Goal: Task Accomplishment & Management: Manage account settings

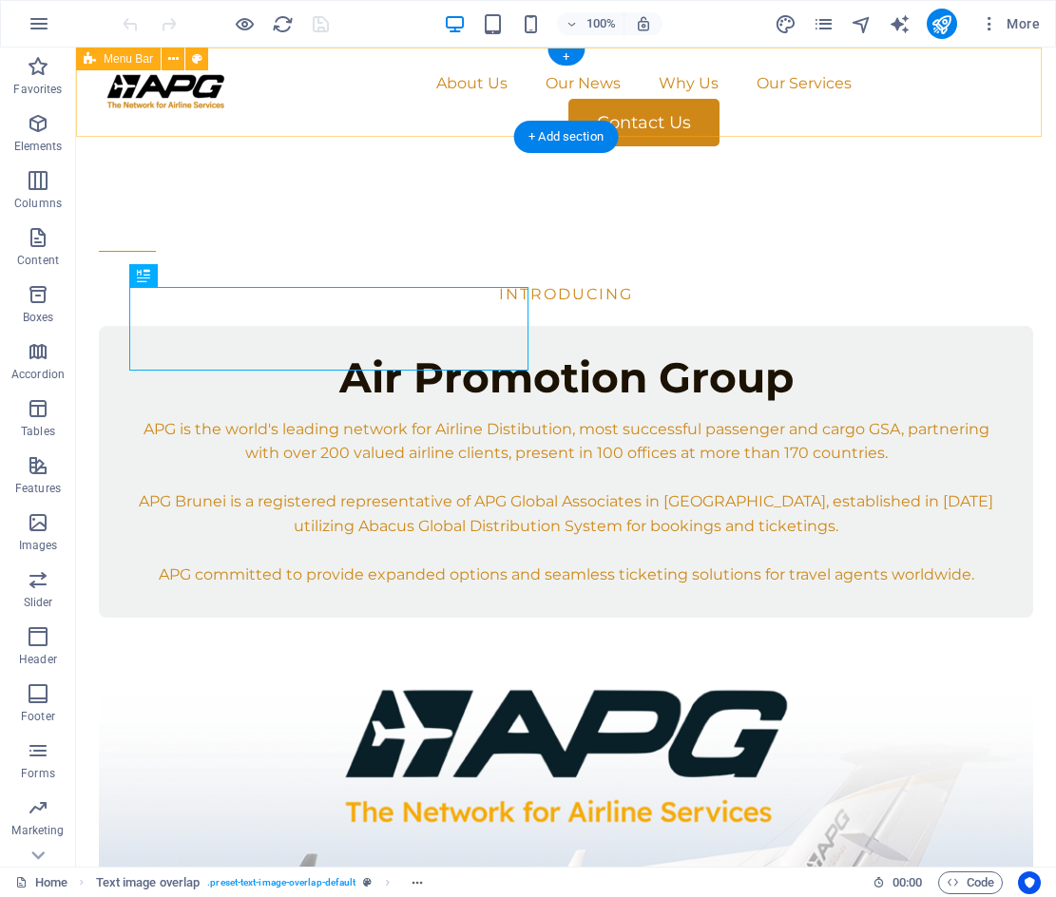
click at [322, 120] on div "About Us Our News Why Us Our Services Contact Us" at bounding box center [566, 108] width 980 height 120
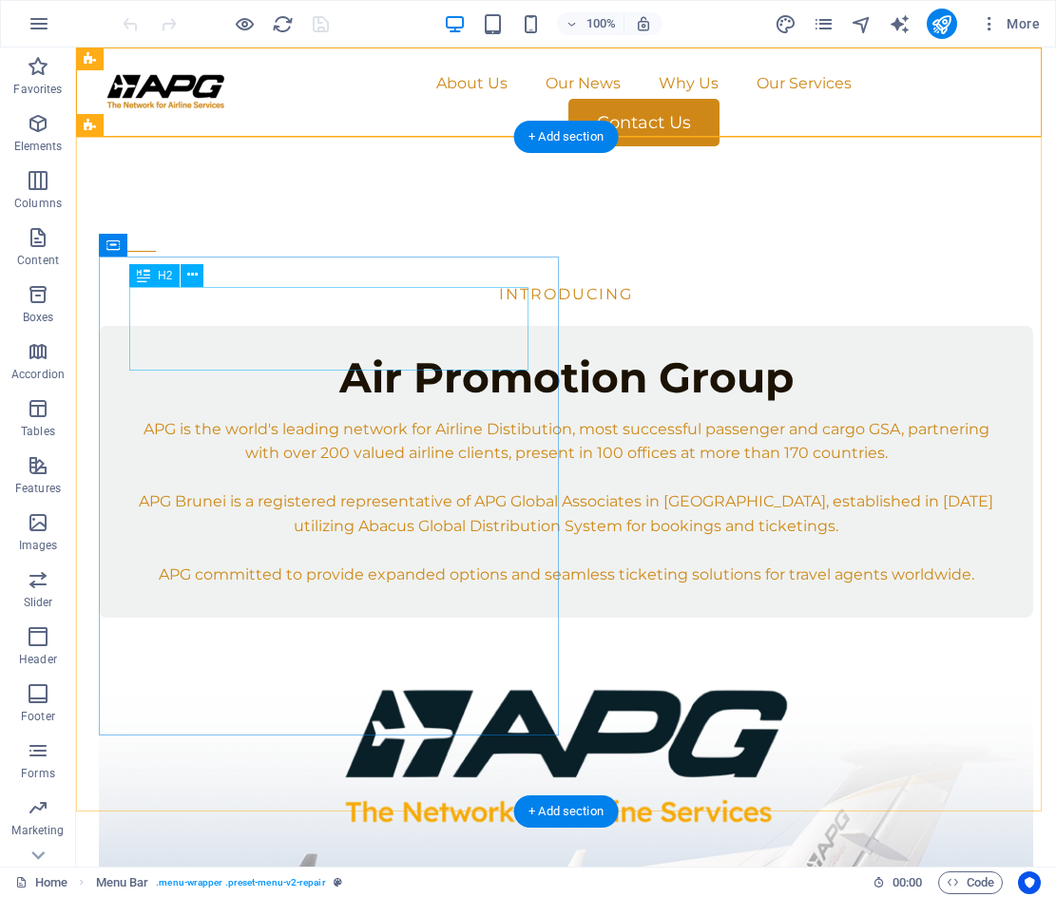
click at [352, 356] on div "Air Promotion Group" at bounding box center [565, 377] width 873 height 42
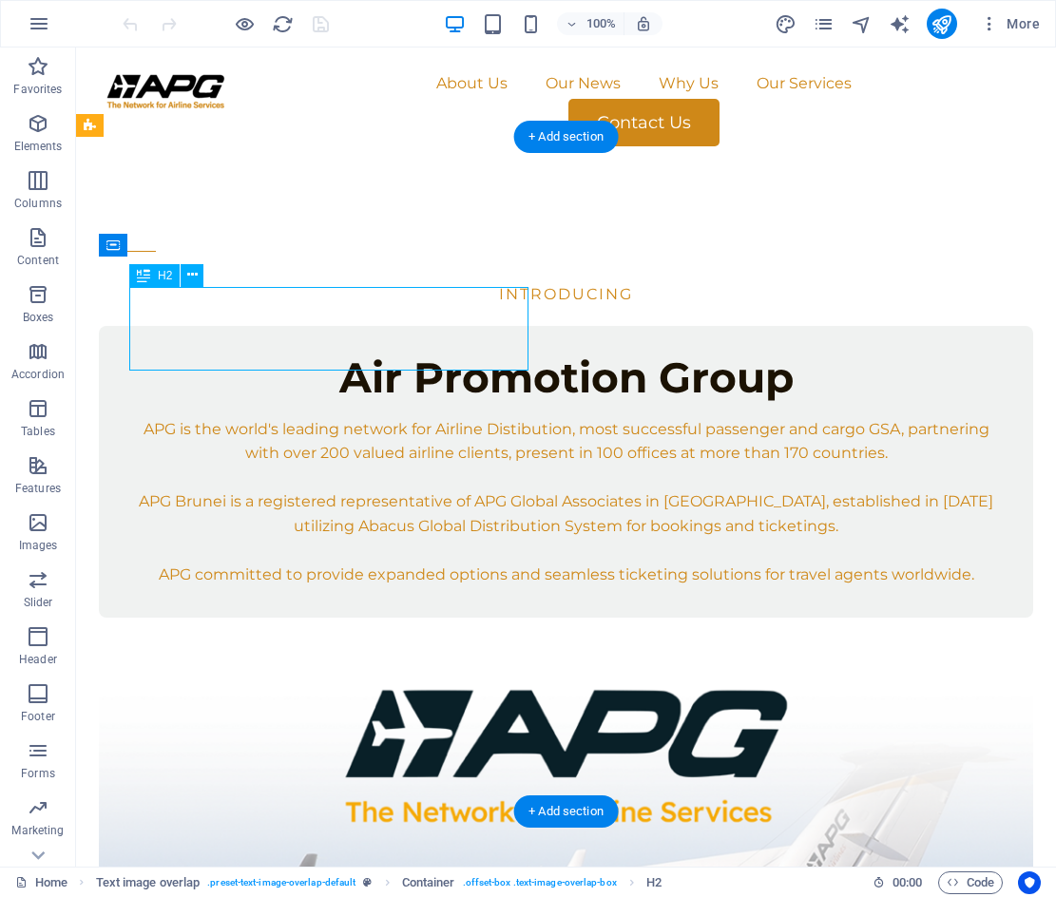
click at [404, 356] on div "Air Promotion Group" at bounding box center [565, 377] width 873 height 42
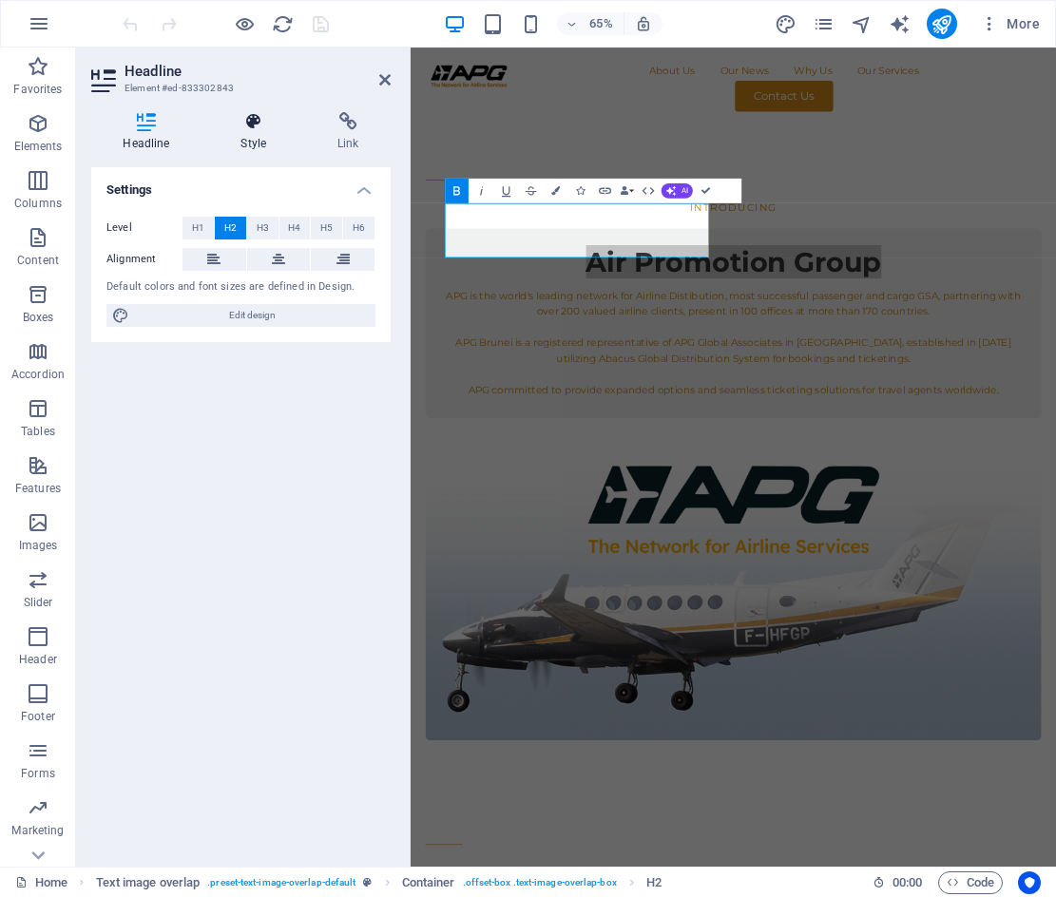
click at [265, 137] on h4 "Style" at bounding box center [257, 132] width 97 height 40
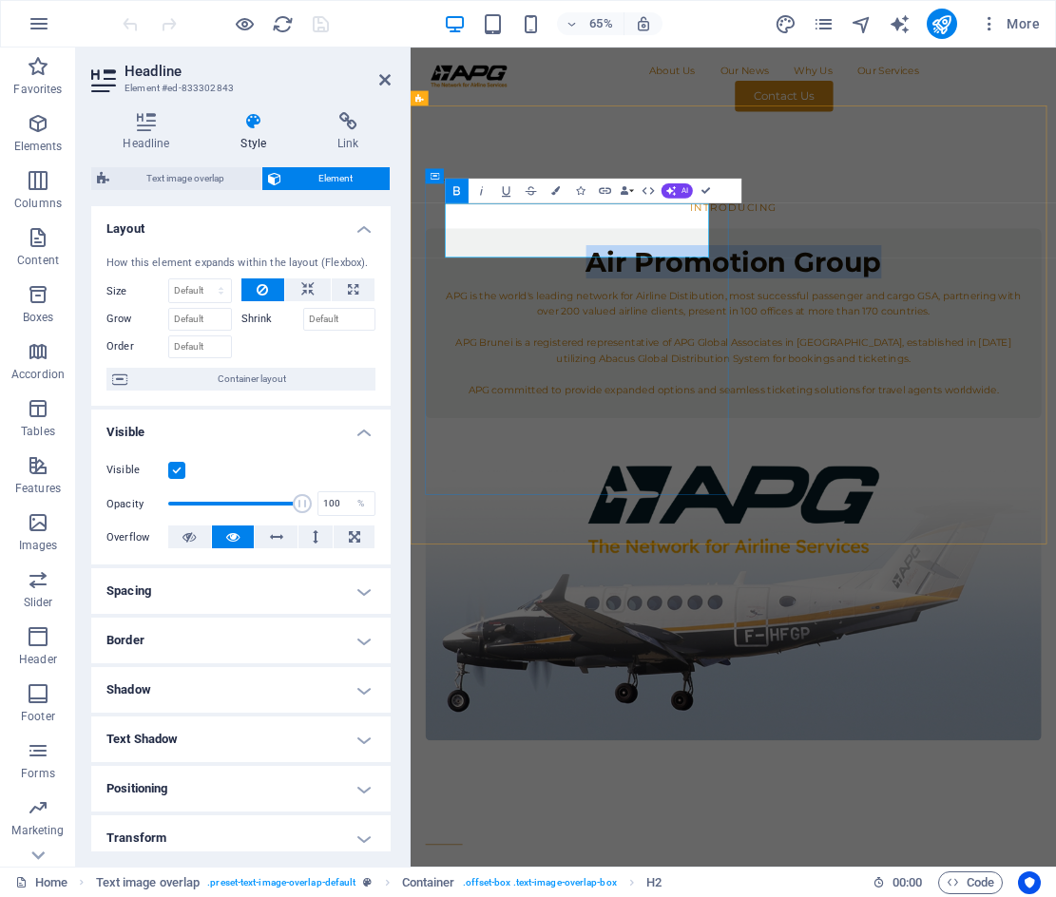
click at [680, 352] on strong "Air Promotion Group" at bounding box center [907, 377] width 454 height 51
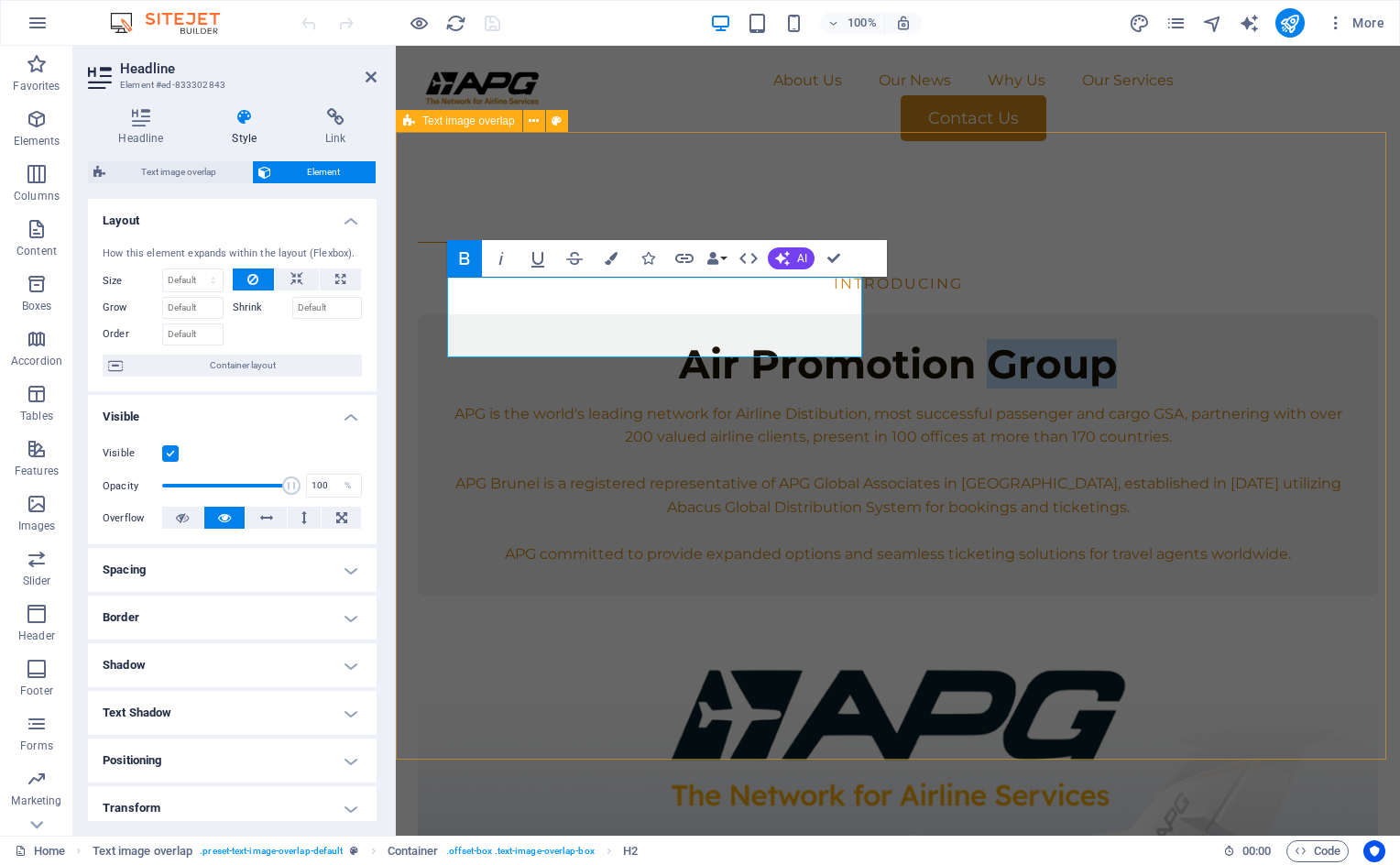
click at [704, 194] on div "INTRODUCING Air Promotion Group APG is the world's leading network for Airline …" at bounding box center [899, 665] width 1005 height 1010
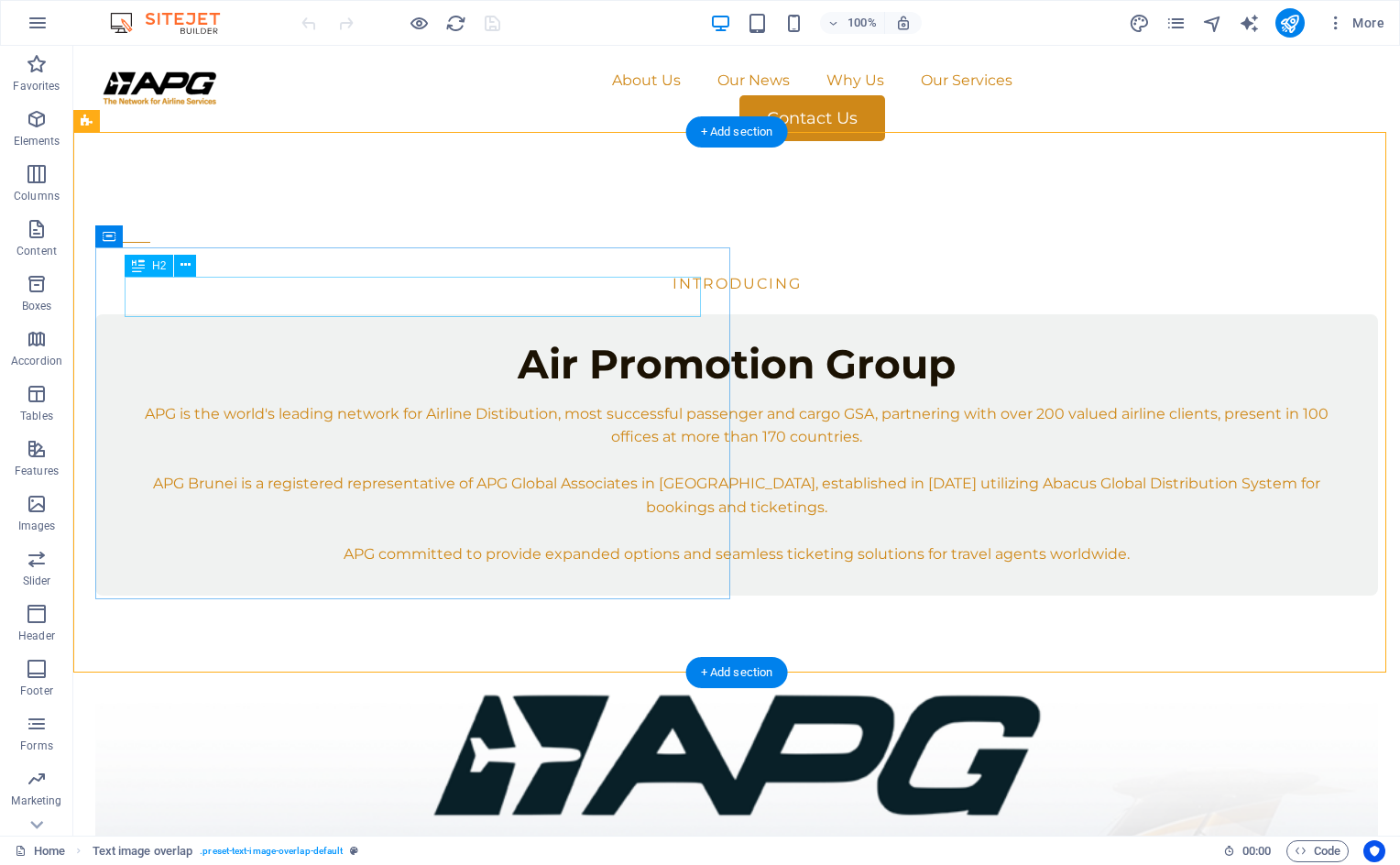
click at [540, 343] on div "Air Promotion Group" at bounding box center [737, 364] width 1225 height 41
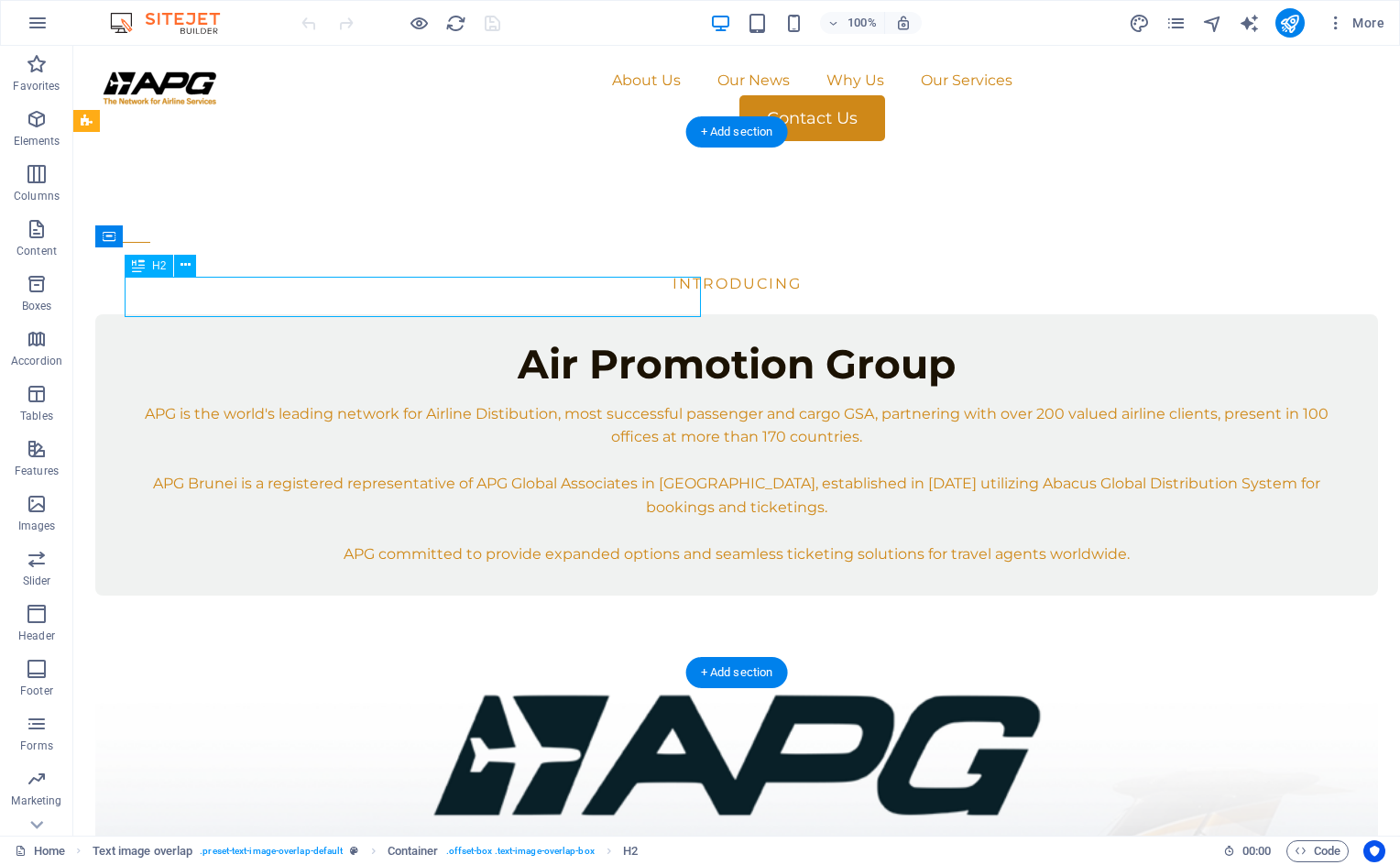
click at [540, 343] on div "Air Promotion Group" at bounding box center [737, 364] width 1225 height 41
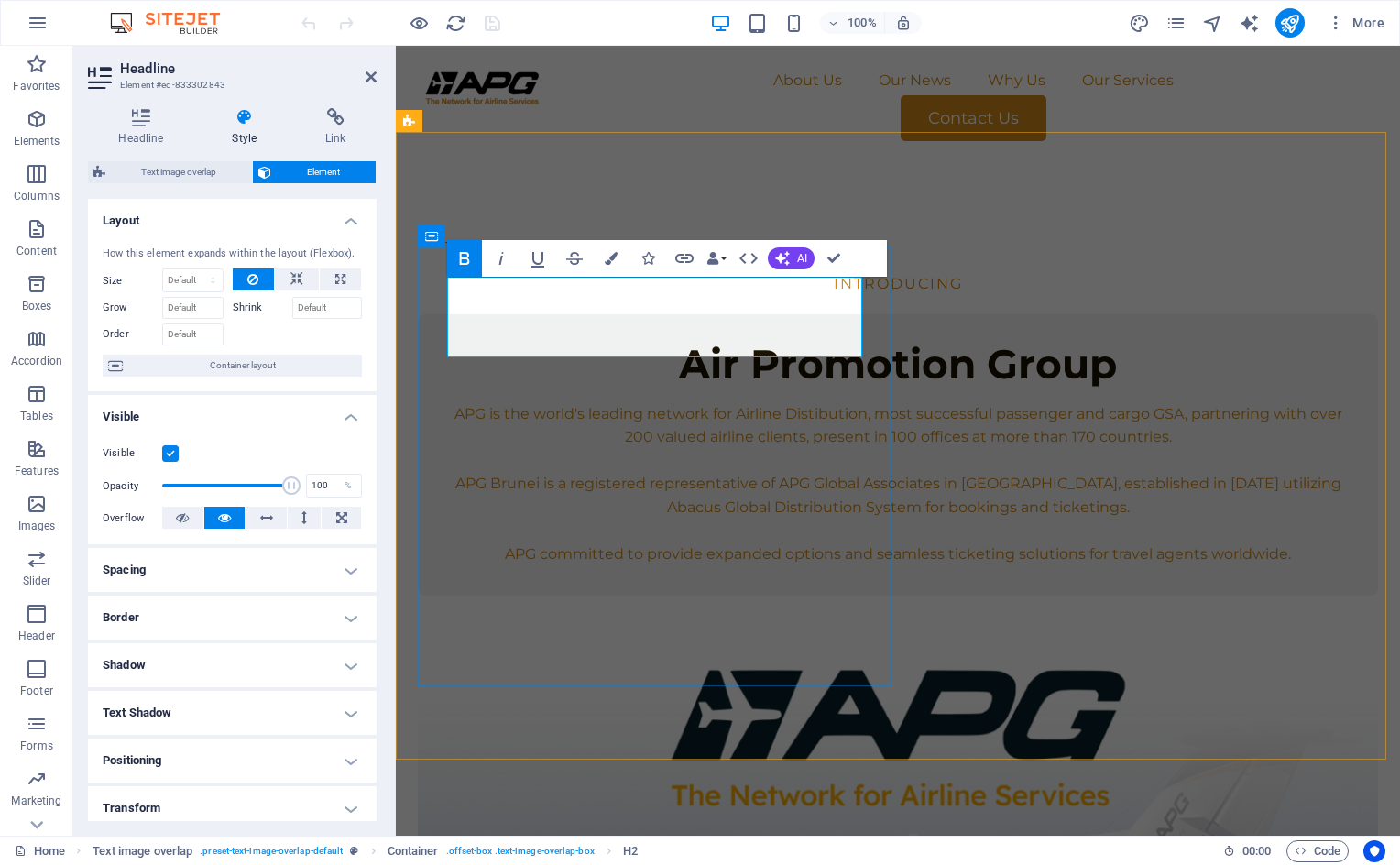
click at [679, 339] on strong "Air Promotion Group" at bounding box center [898, 364] width 438 height 49
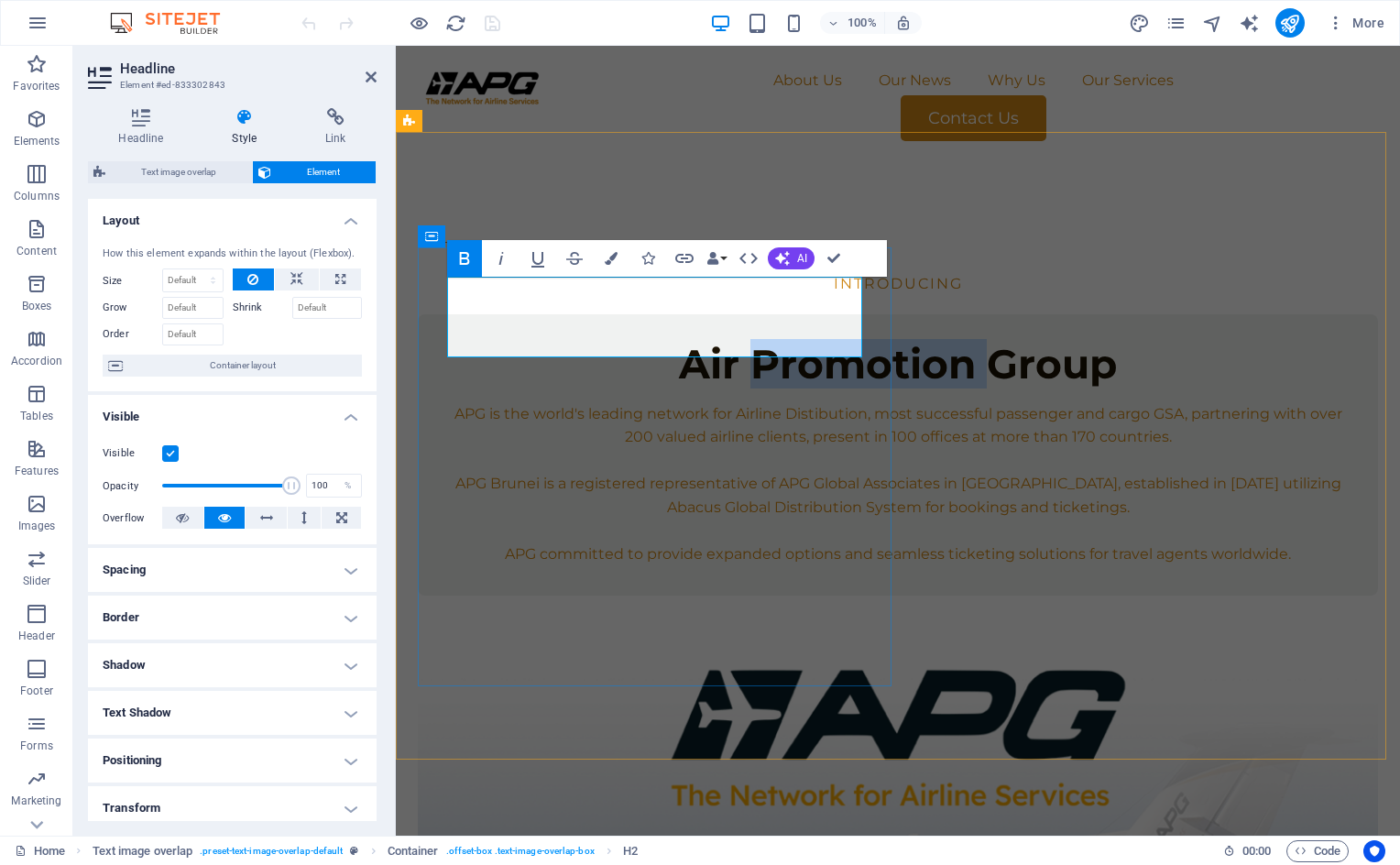
click at [679, 339] on strong "Air Promotion Group" at bounding box center [898, 364] width 438 height 49
click at [316, 172] on span "Element" at bounding box center [323, 172] width 94 height 22
click at [679, 339] on strong "Air Promotion Group" at bounding box center [898, 364] width 438 height 49
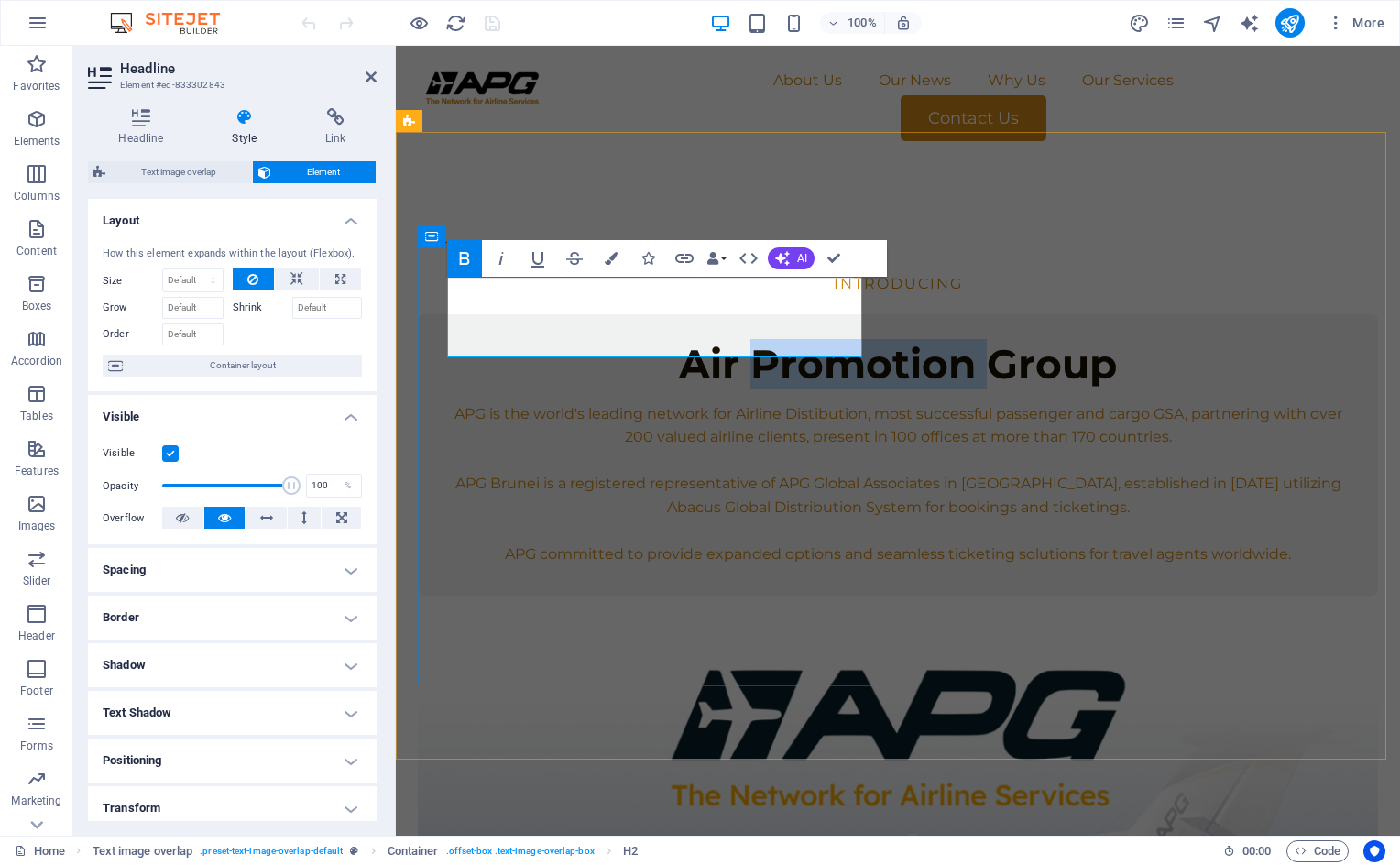
click at [679, 339] on strong "Air Promotion Group" at bounding box center [898, 364] width 438 height 49
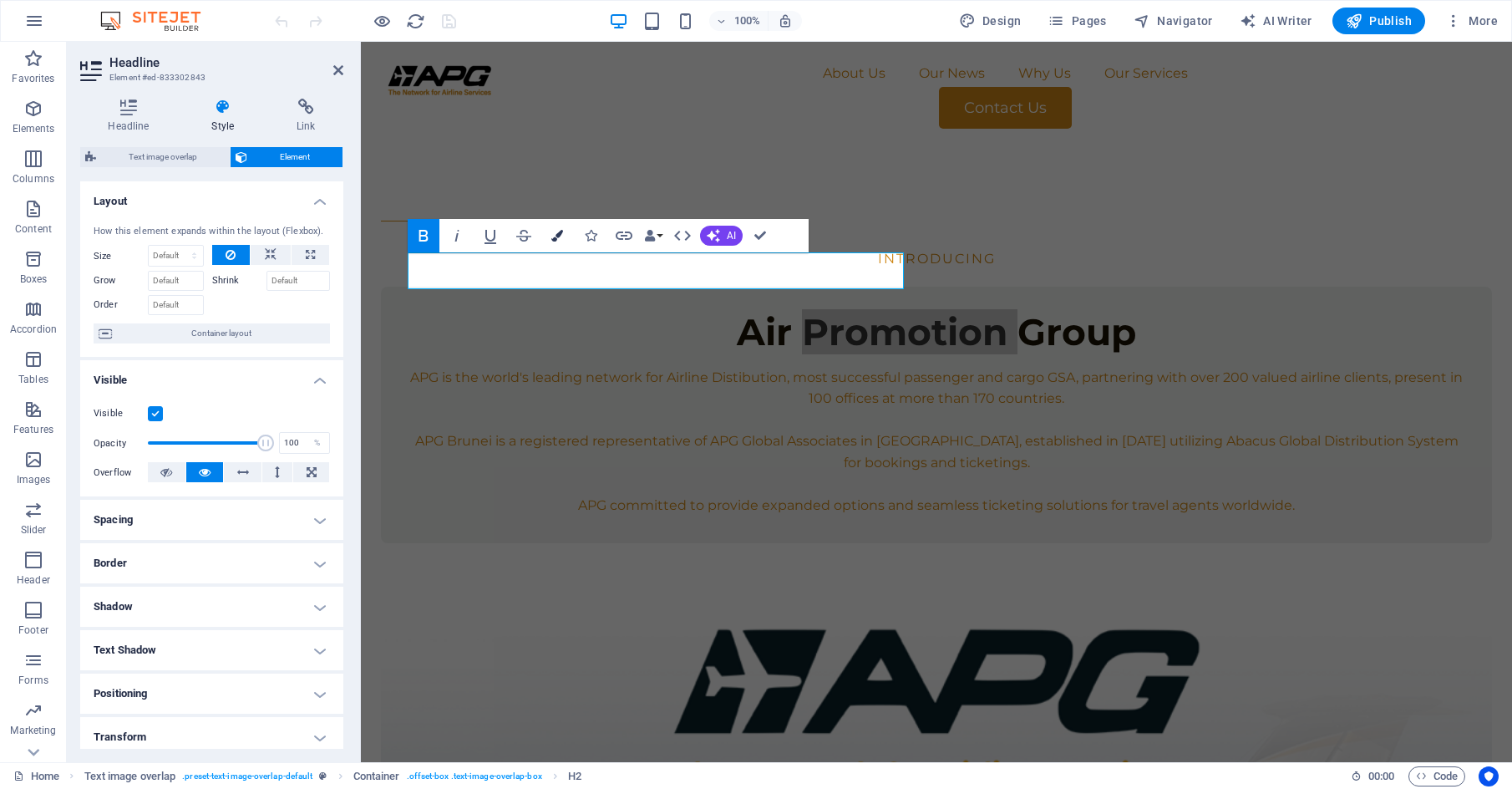
click at [556, 242] on button "Colors" at bounding box center [557, 236] width 32 height 33
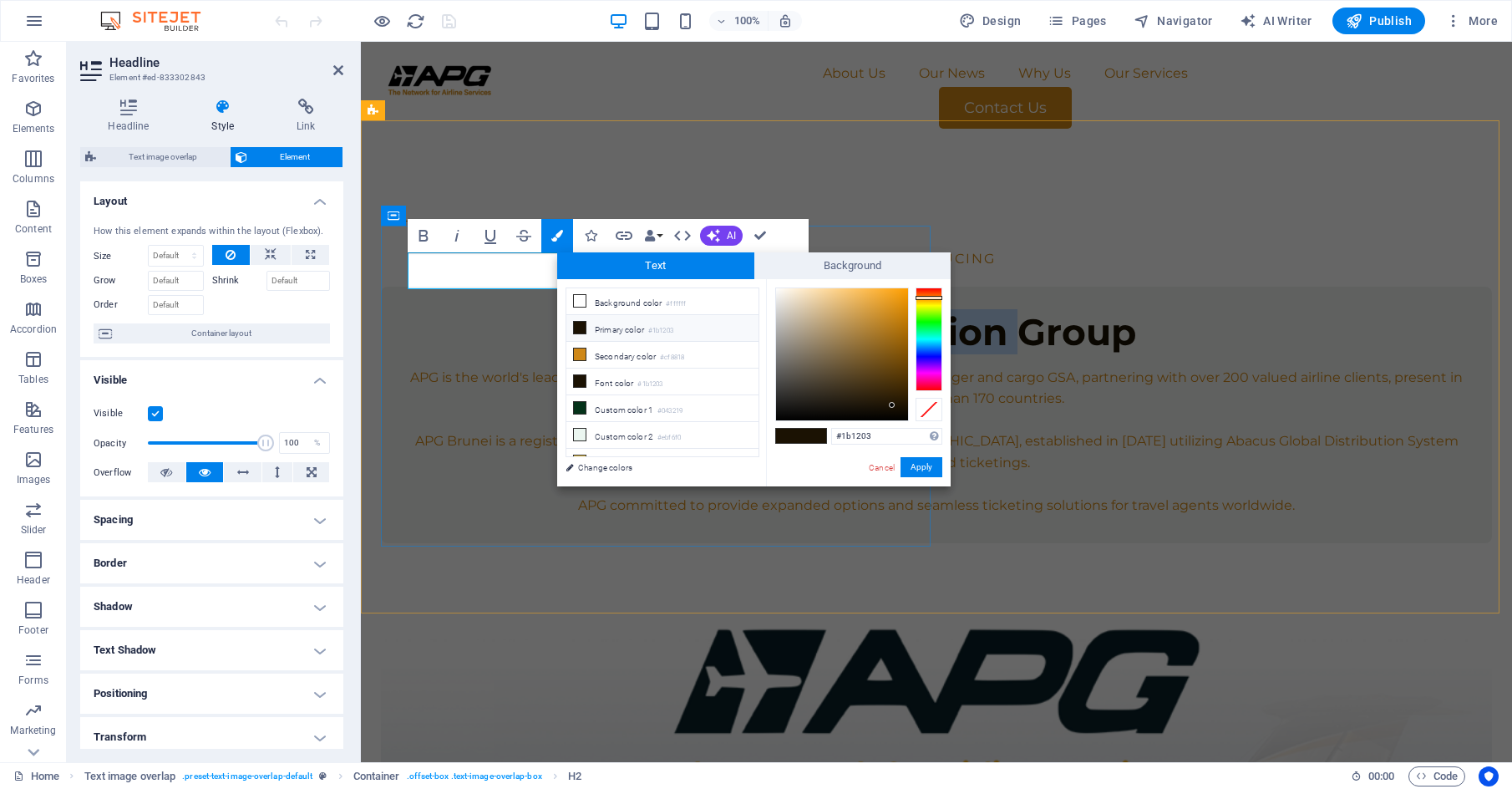
click at [737, 310] on strong "Air Promotion Group" at bounding box center [936, 332] width 399 height 45
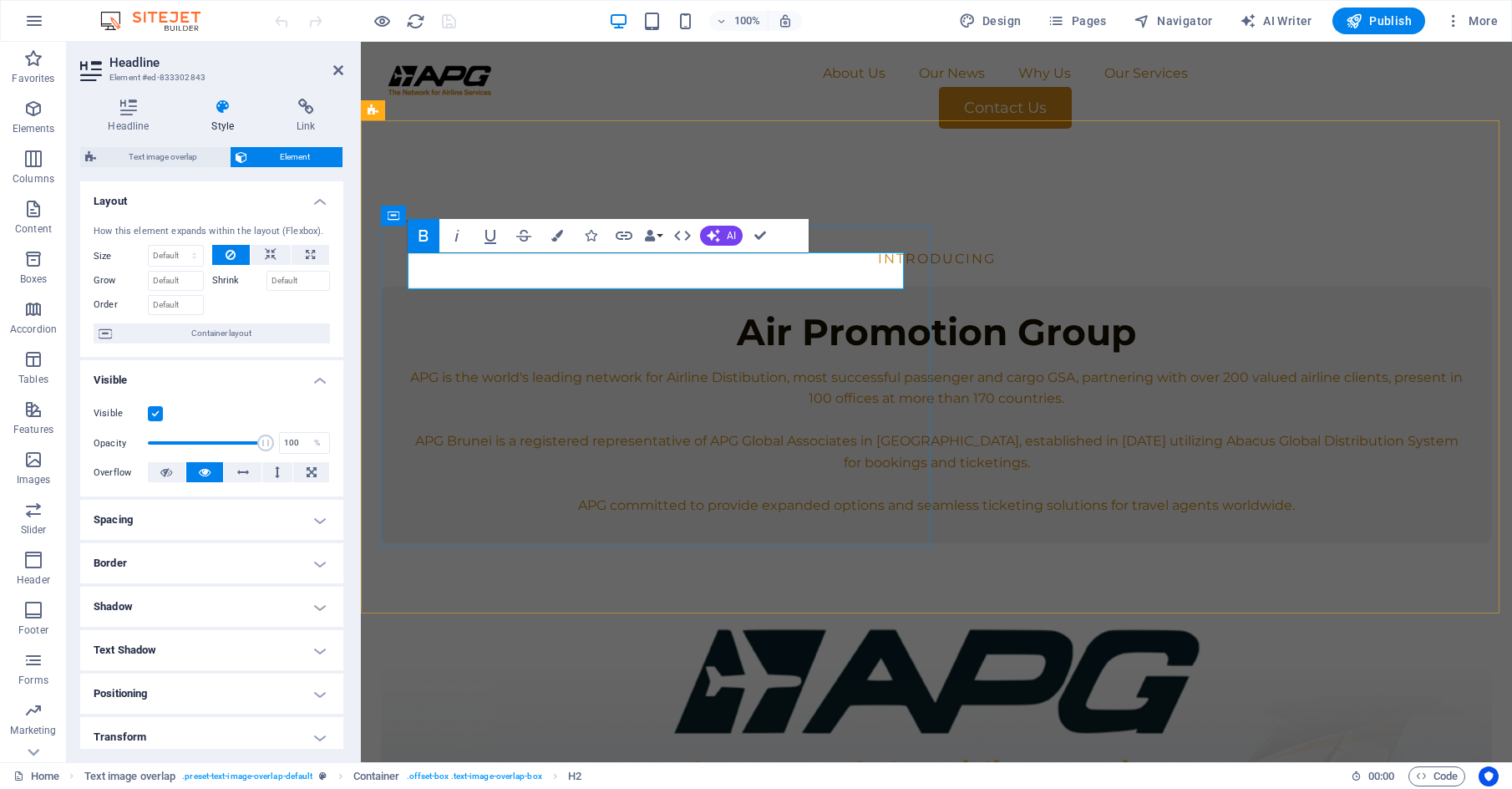
click at [737, 310] on strong "Air Promotion Group" at bounding box center [936, 332] width 399 height 45
drag, startPoint x: 508, startPoint y: 274, endPoint x: 498, endPoint y: 277, distance: 10.4
click at [737, 310] on strong "Air Promotion Group" at bounding box center [936, 332] width 399 height 45
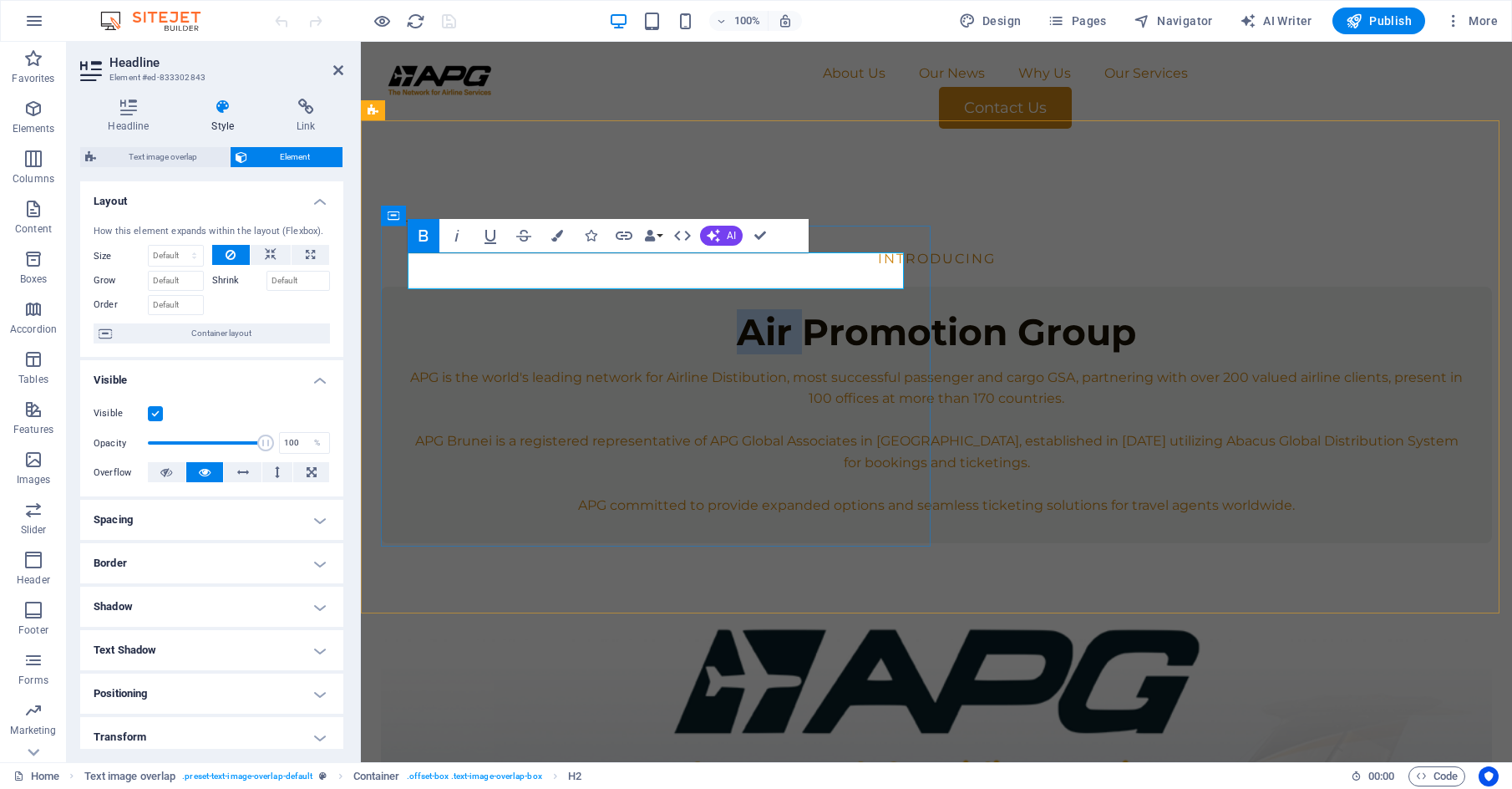
click at [737, 310] on strong "Air Promotion Group" at bounding box center [936, 332] width 399 height 45
click at [146, 122] on h4 "Headline" at bounding box center [132, 116] width 104 height 35
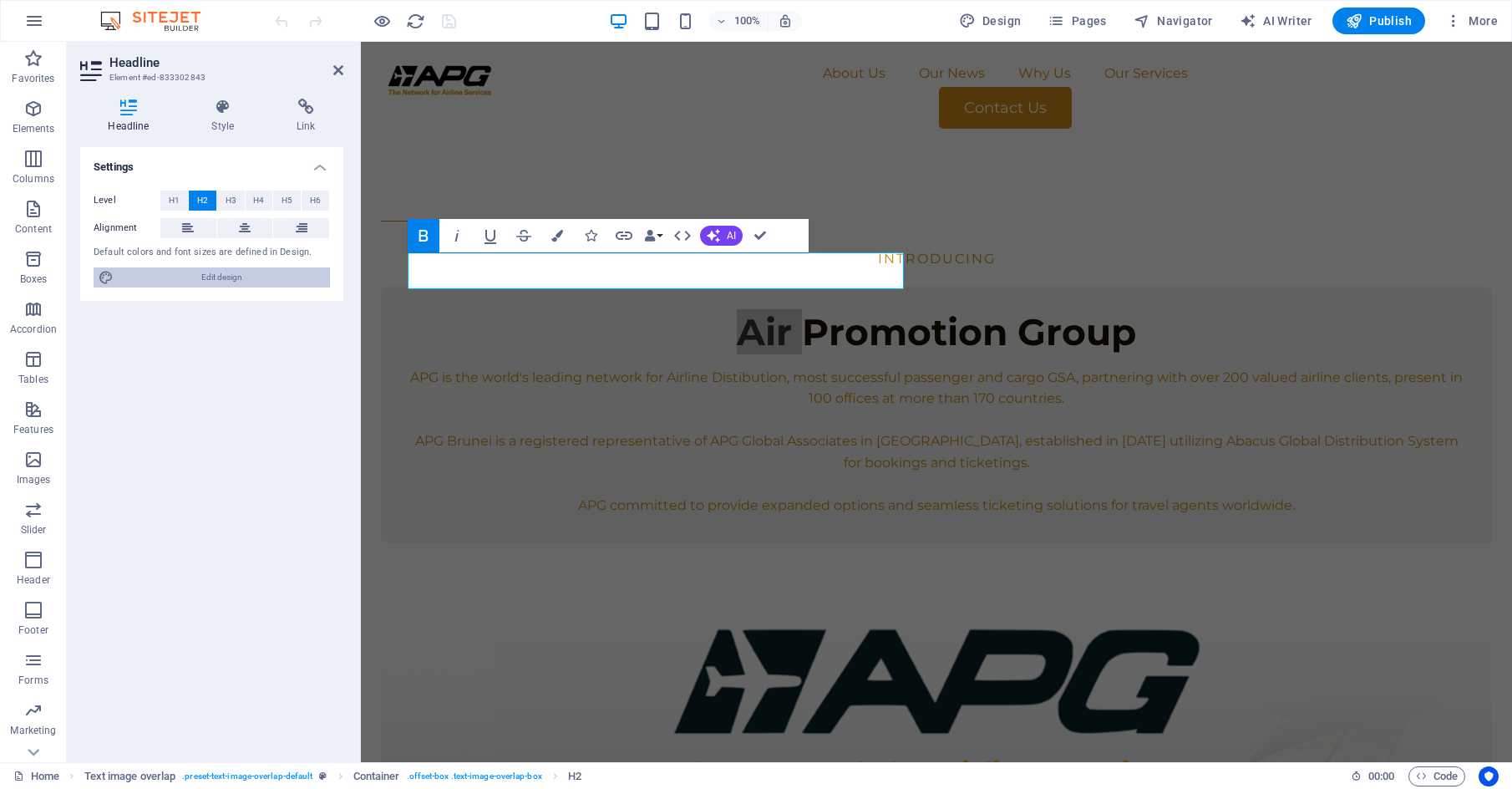
click at [232, 276] on span "Edit design" at bounding box center [222, 277] width 207 height 20
select select "px"
select select "400"
select select "px"
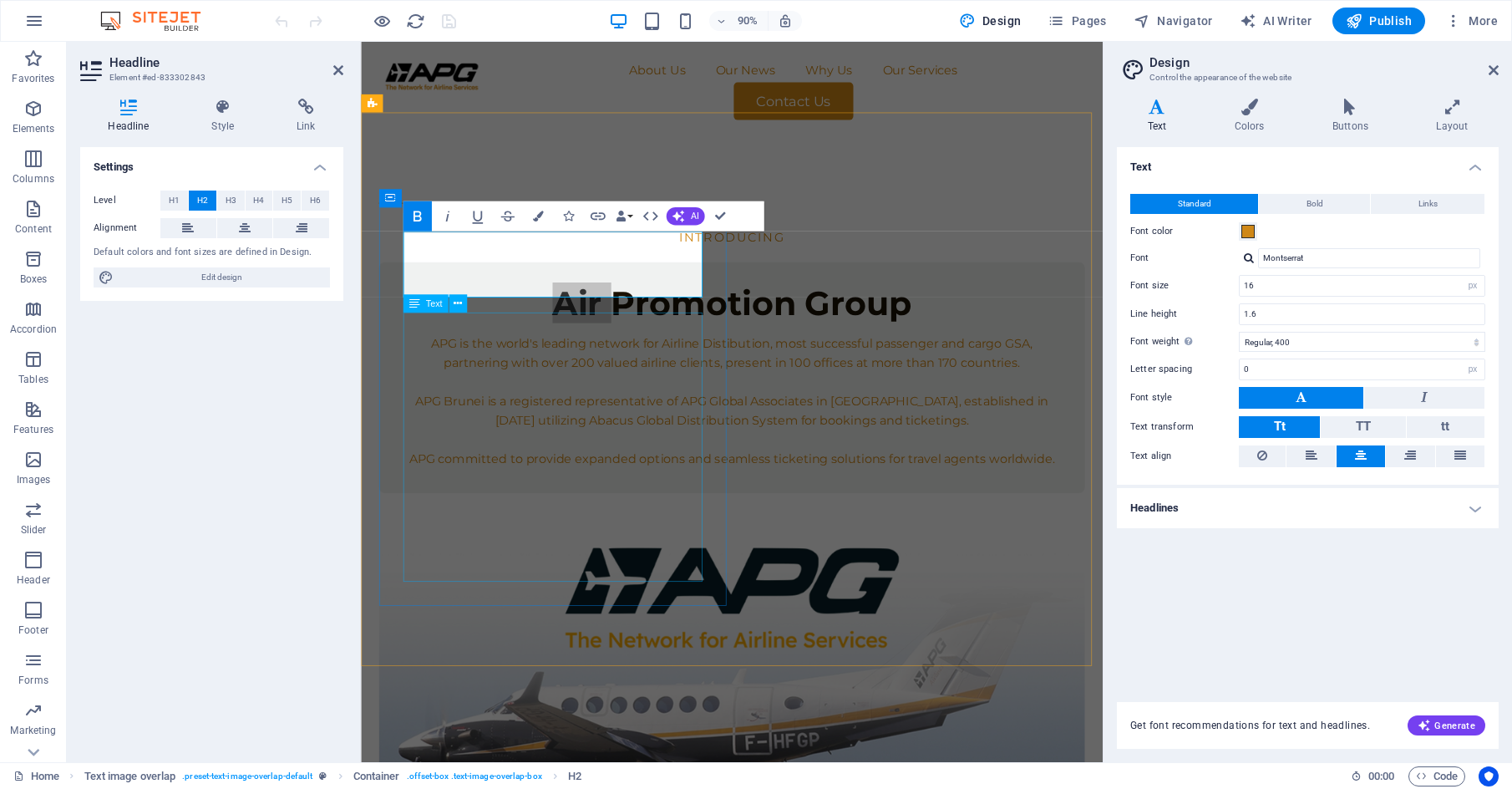
click at [661, 471] on div "APG is the world's leading network for Airline Distibution, most successful pas…" at bounding box center [774, 442] width 731 height 150
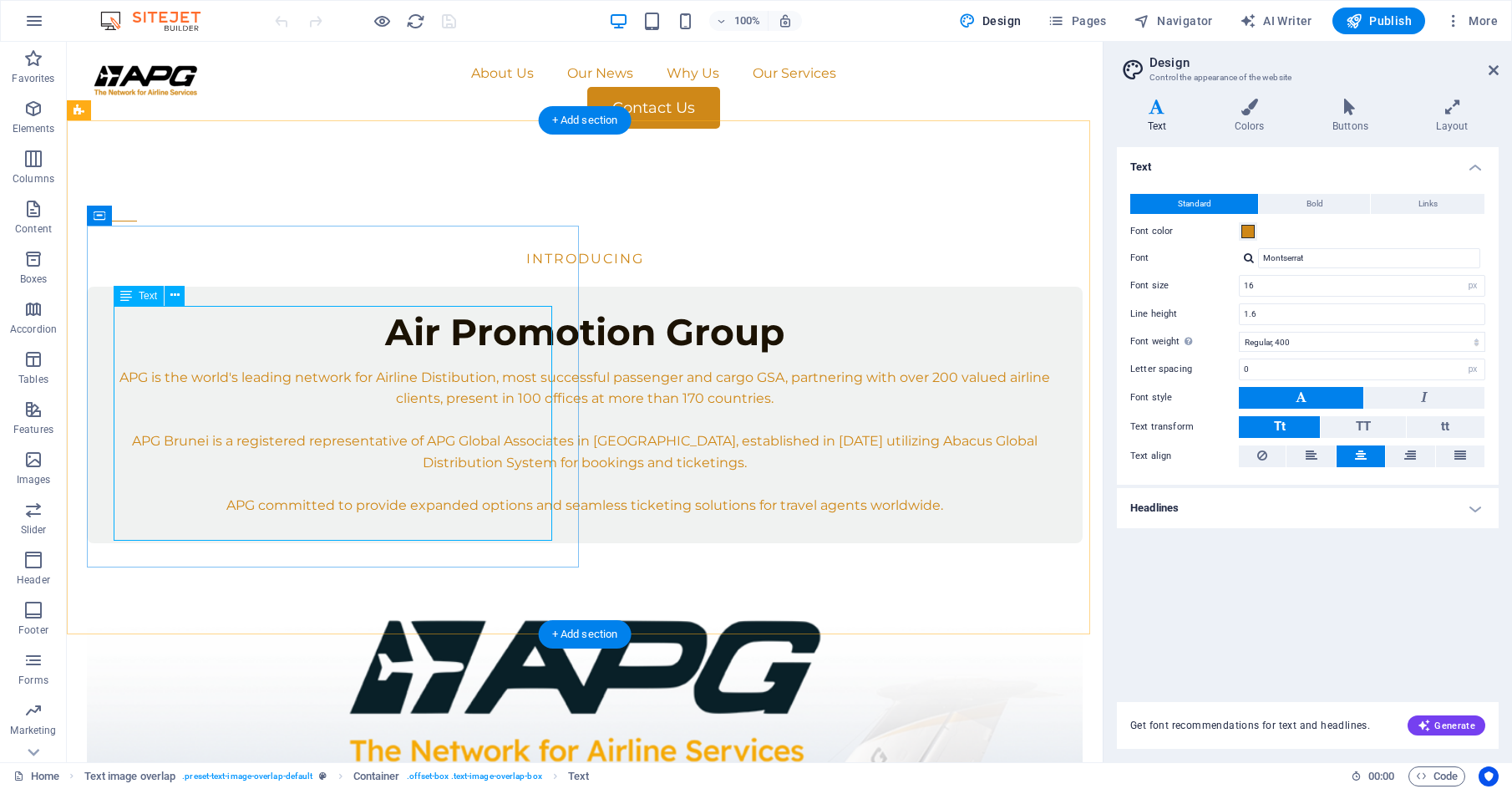
click at [454, 367] on div "APG is the world's leading network for Airline Distibution, most successful pas…" at bounding box center [585, 442] width 942 height 150
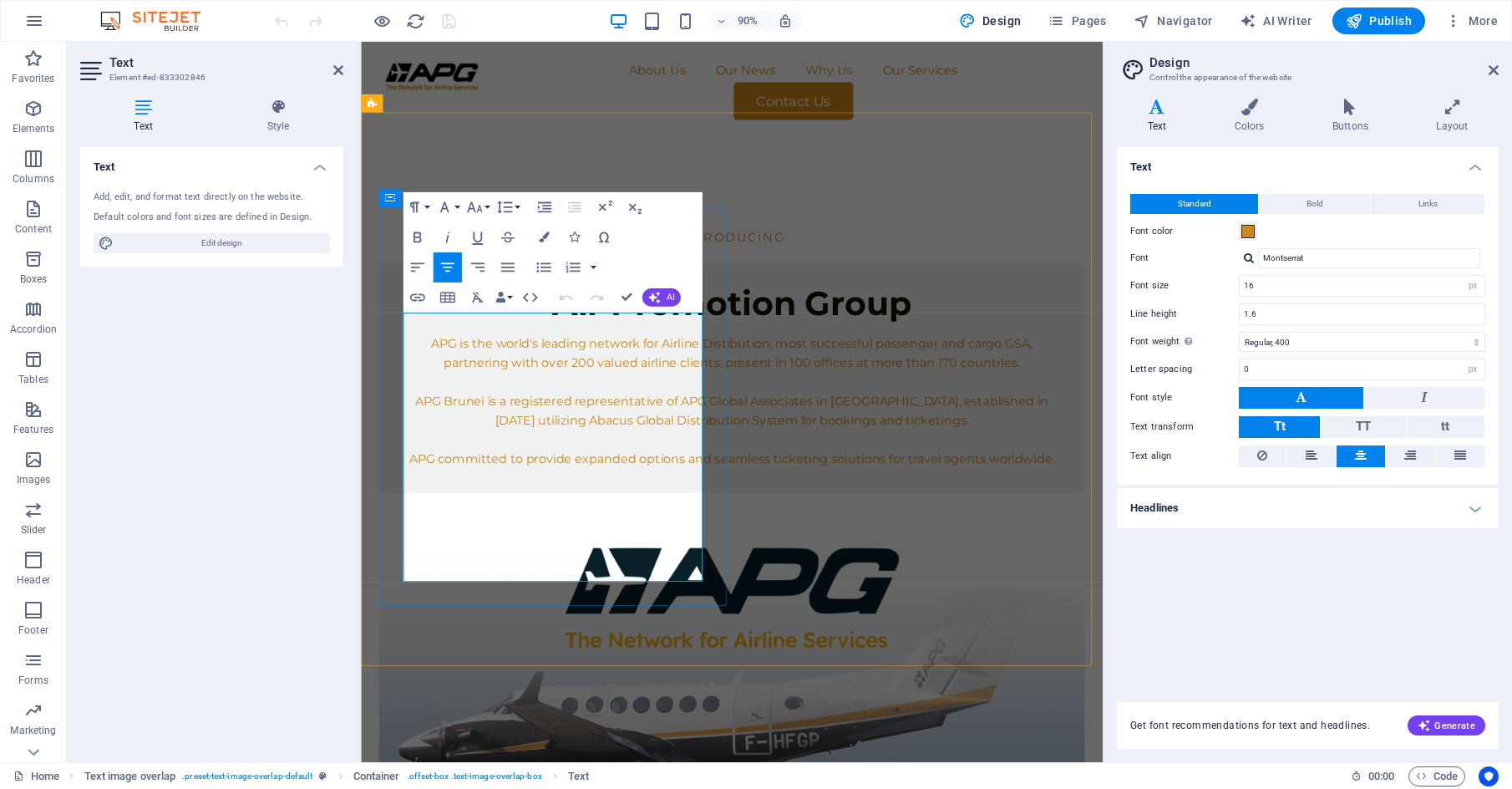
click at [534, 370] on p "APG is the world's leading network for Airline Distibution, most successful pas…" at bounding box center [774, 388] width 731 height 42
click at [572, 367] on p "APG is the world's leading network for Airline Distibution, most successful pas…" at bounding box center [774, 388] width 731 height 42
click at [547, 367] on p "APG is the world's leading network for Airline Distibution, most successful pas…" at bounding box center [774, 388] width 731 height 42
click at [511, 367] on p "APG is the world's leading network for Airline Distibution, most successful pas…" at bounding box center [774, 388] width 731 height 42
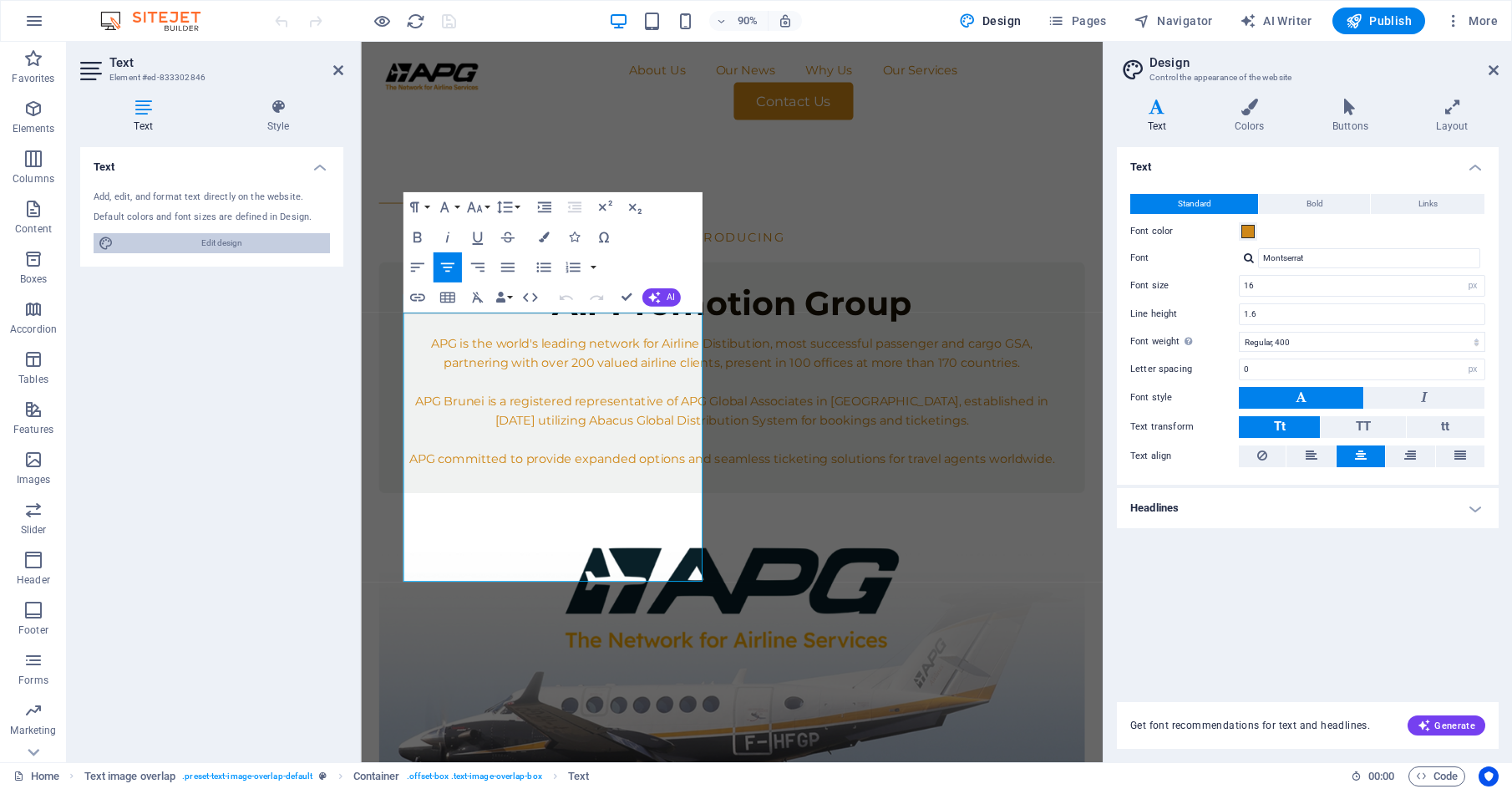
click at [193, 239] on span "Edit design" at bounding box center [222, 243] width 207 height 20
click at [761, 601] on div "INTRODUCING Air Promotion Group APG is the world's leading network for Airline …" at bounding box center [774, 583] width 825 height 873
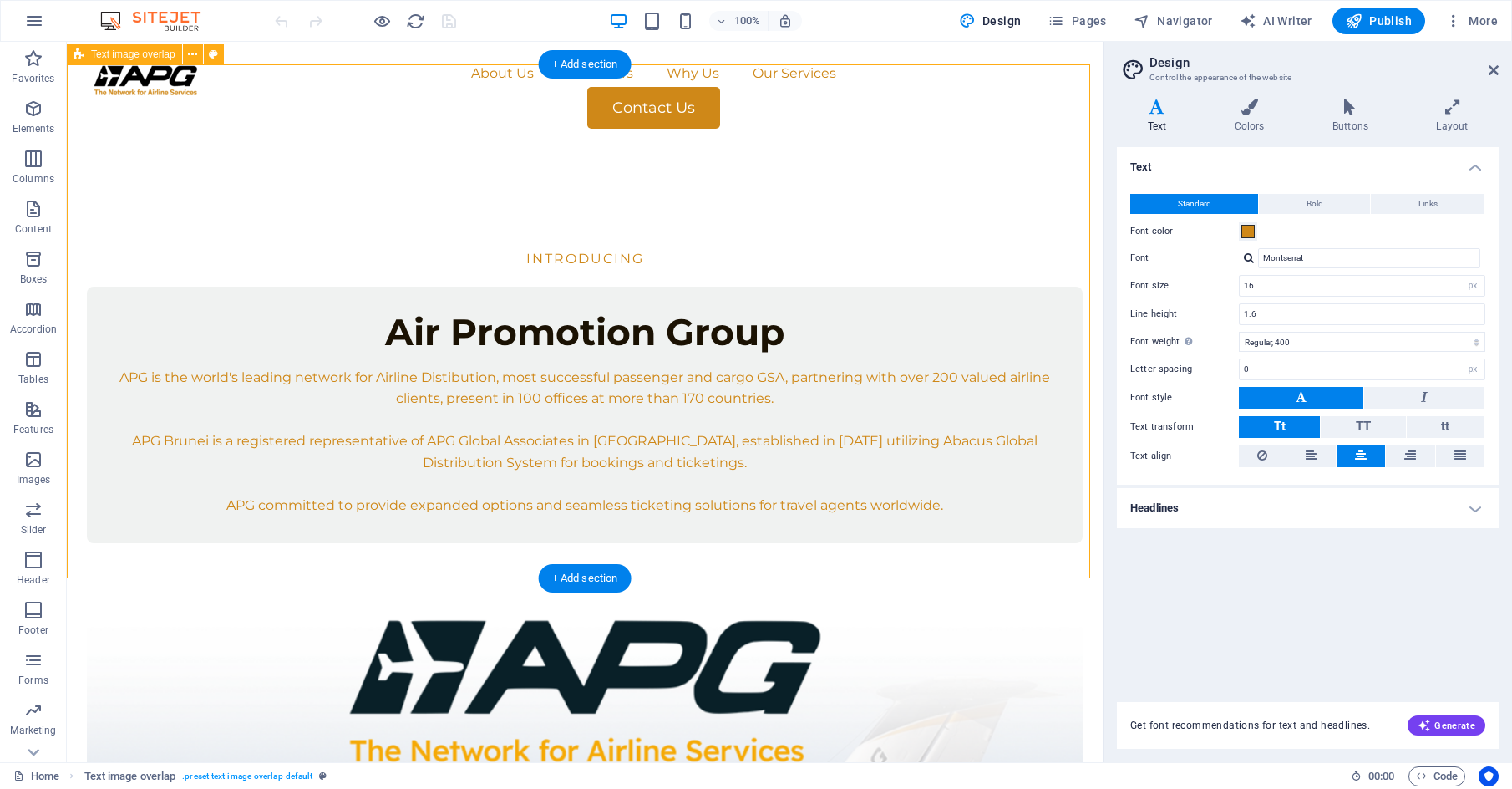
scroll to position [251, 0]
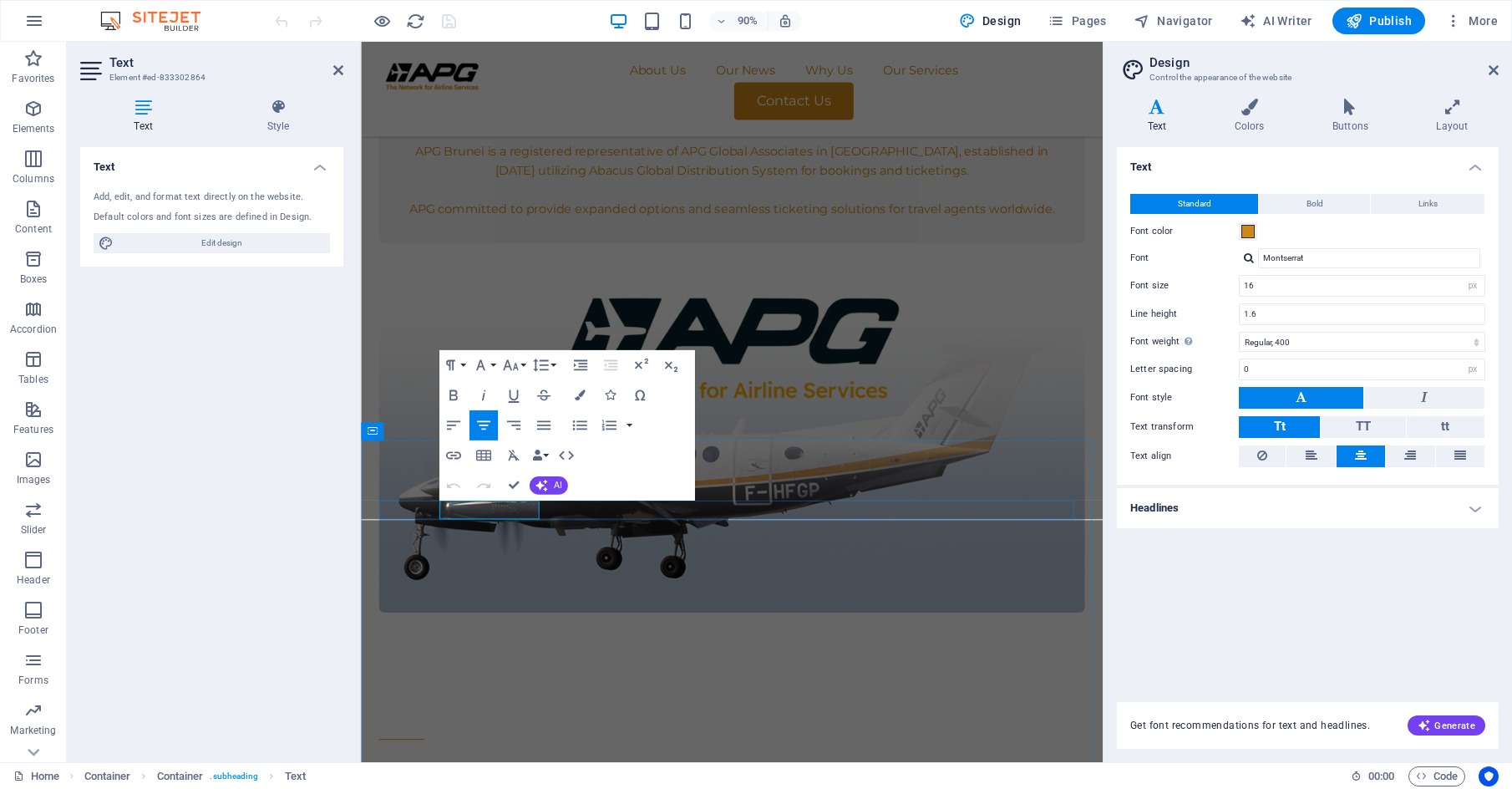
click at [761, 201] on button "Bold" at bounding box center [1314, 203] width 111 height 20
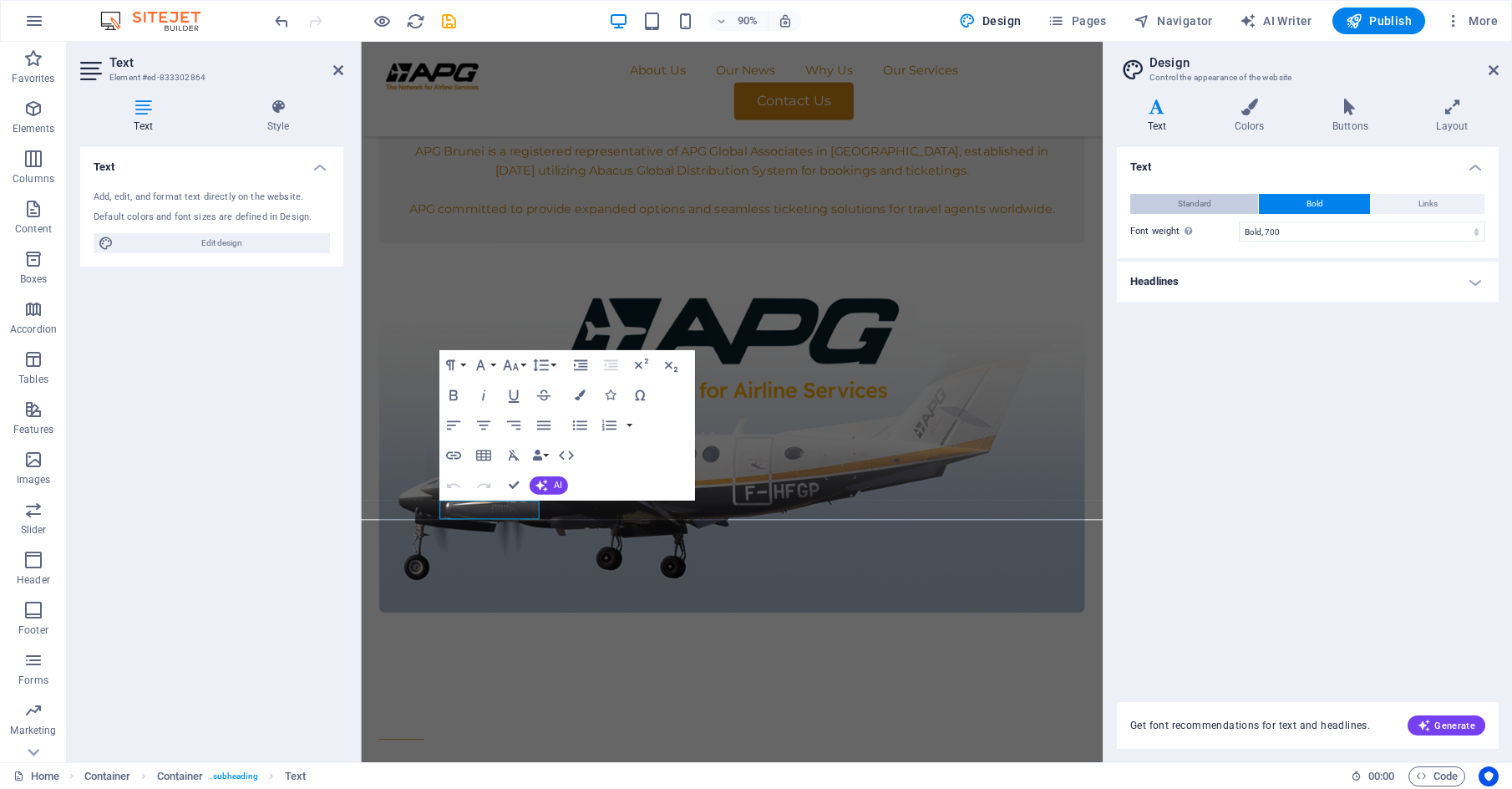
click at [761, 201] on span "Standard" at bounding box center [1195, 203] width 33 height 20
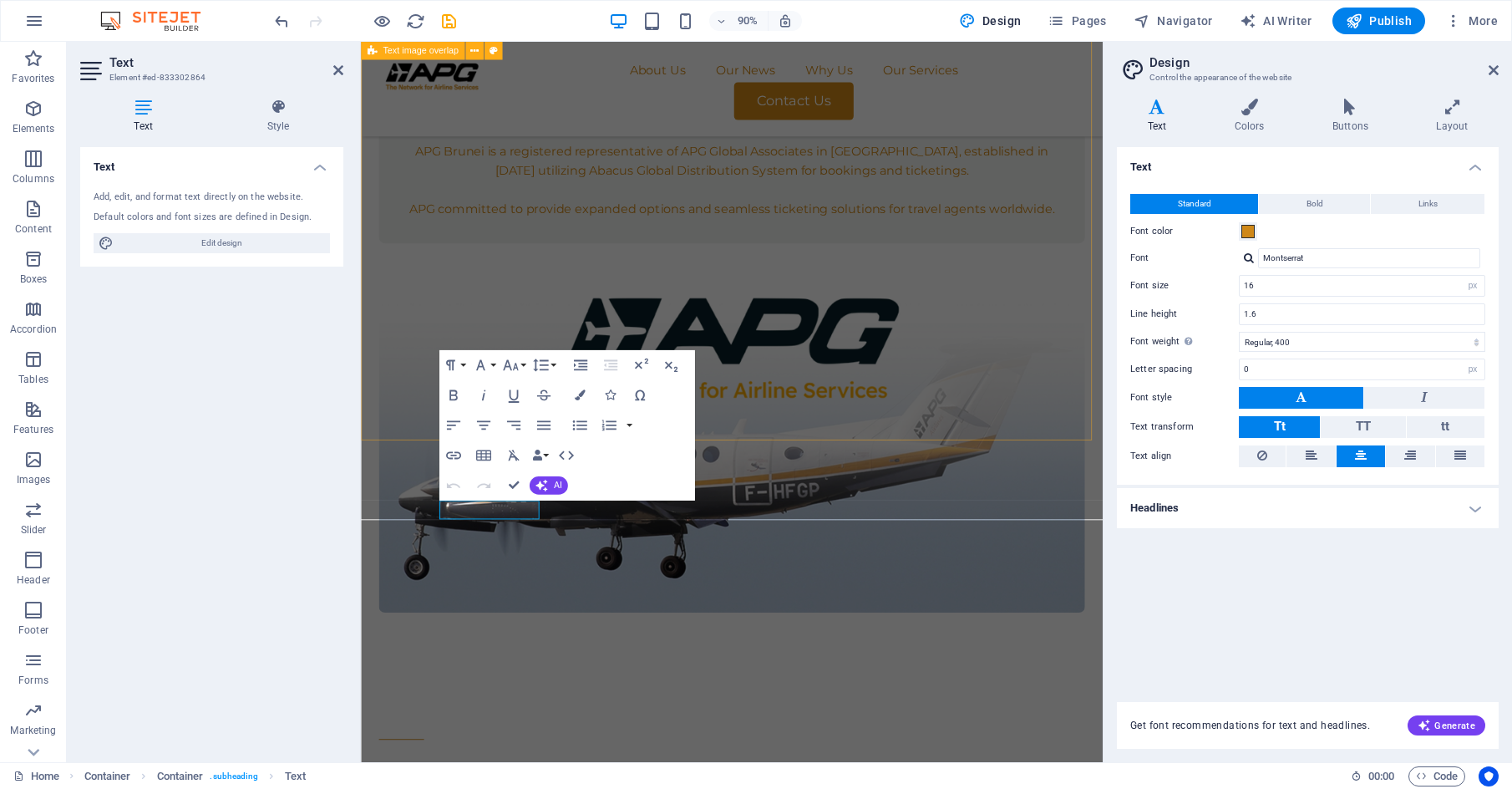
click at [761, 450] on div "INTRODUCING Air Promotion Group APG is the world's leading network for Airline …" at bounding box center [774, 267] width 825 height 952
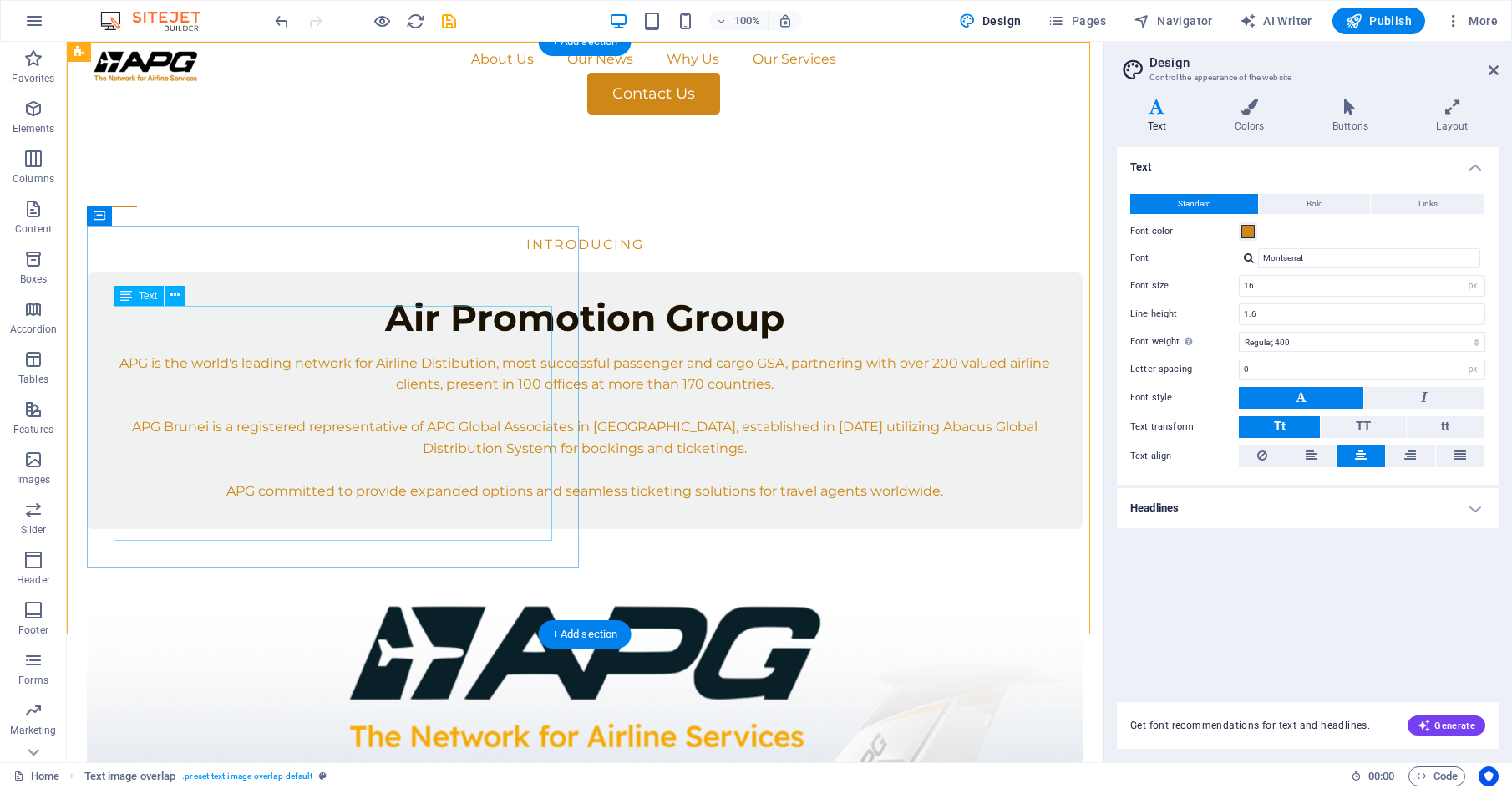
scroll to position [0, 0]
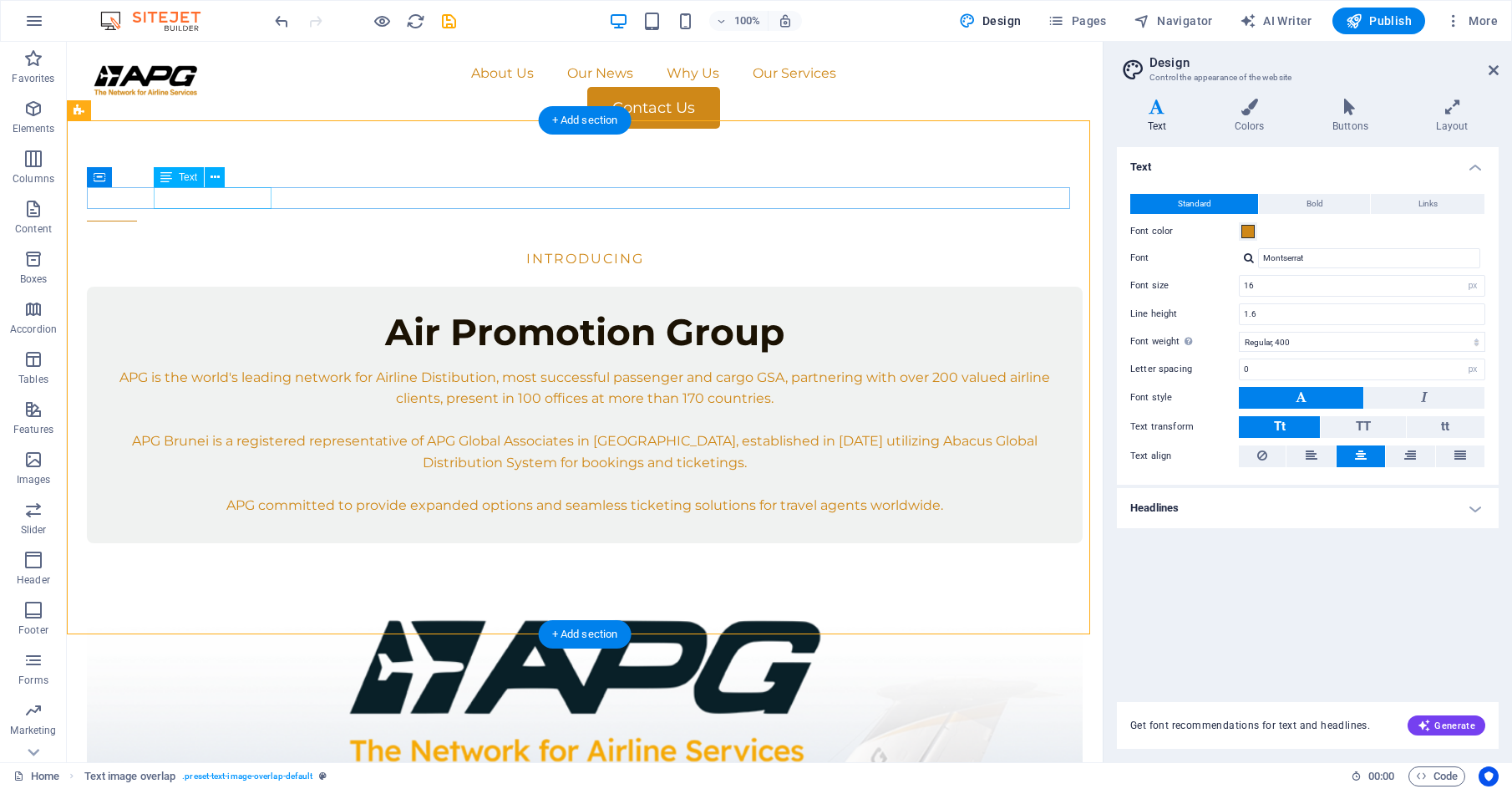
click at [249, 248] on div "INTRODUCING" at bounding box center [585, 259] width 996 height 22
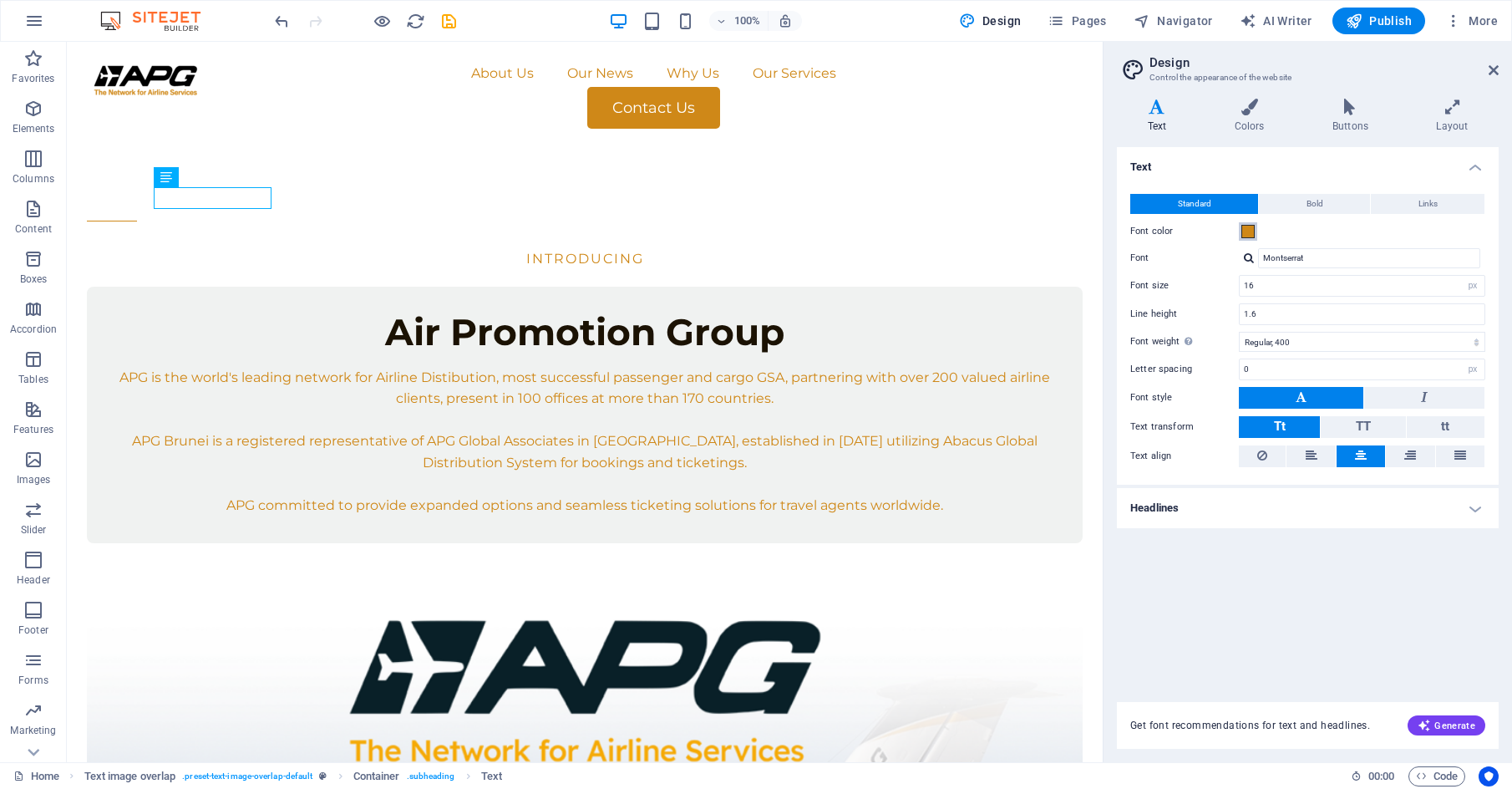
click at [761, 233] on span at bounding box center [1247, 231] width 13 height 13
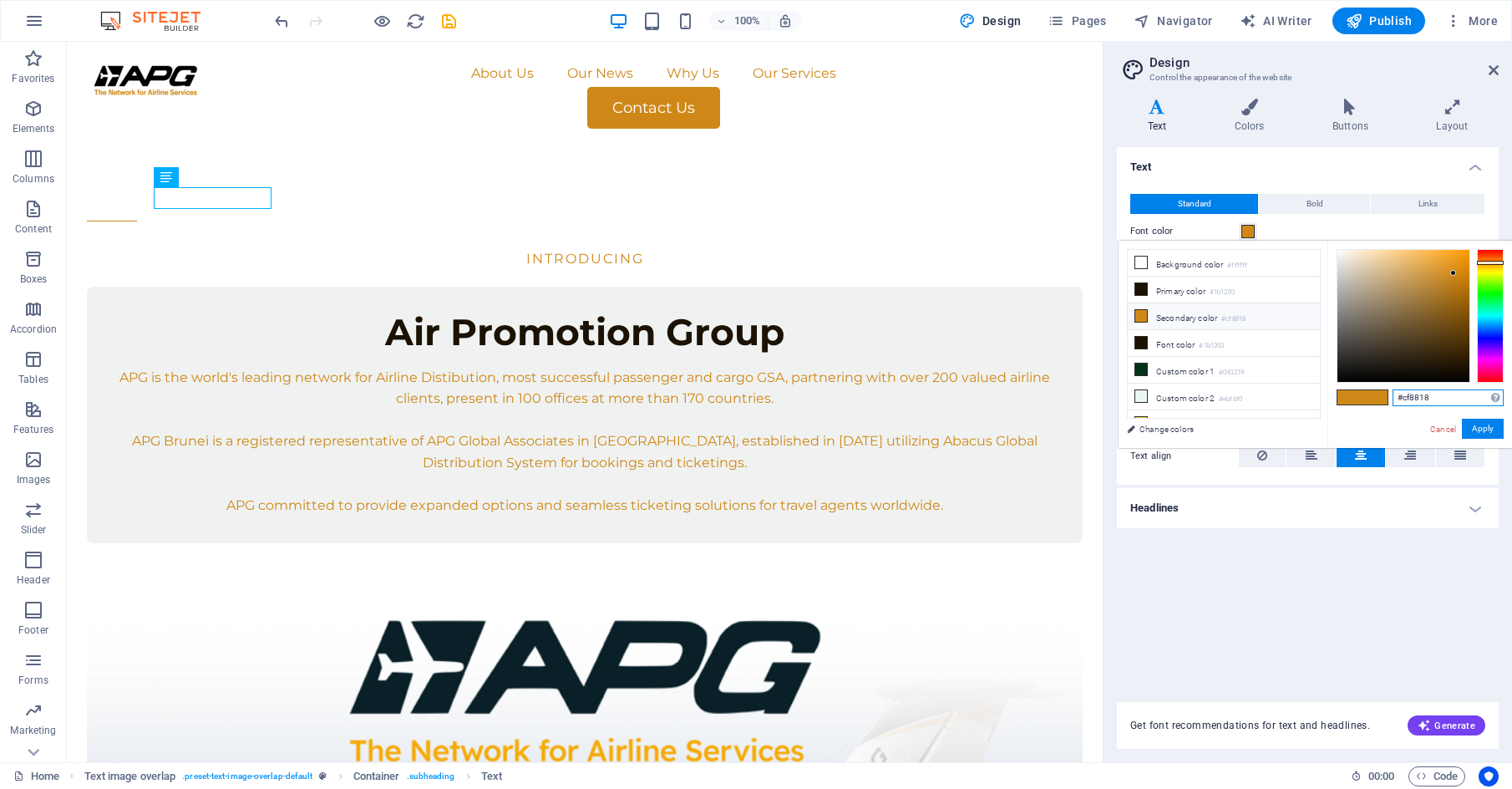
drag, startPoint x: 1440, startPoint y: 394, endPoint x: 1398, endPoint y: 398, distance: 42.2
click at [761, 398] on input "#cf8818" at bounding box center [1448, 398] width 111 height 17
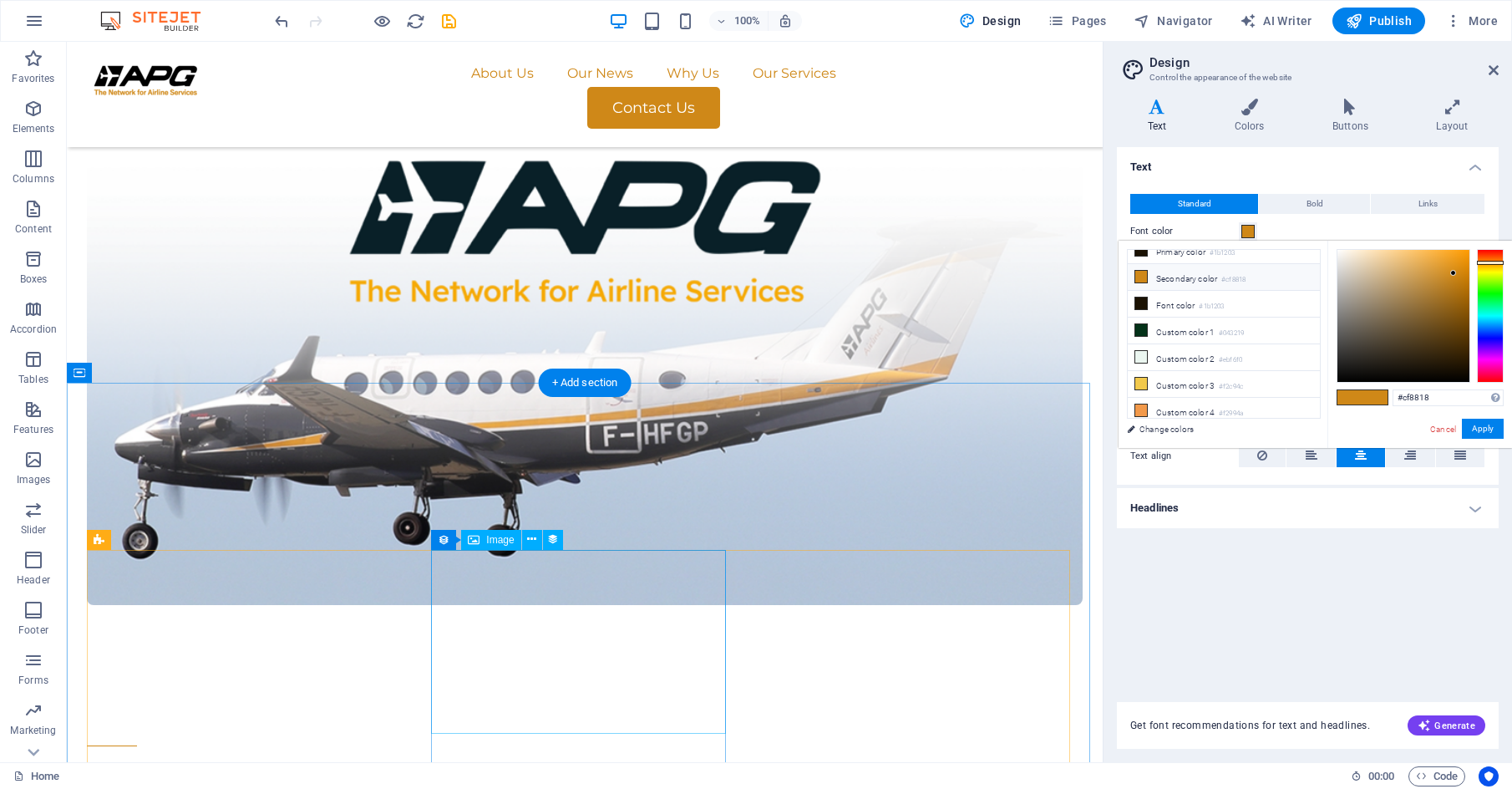
scroll to position [668, 0]
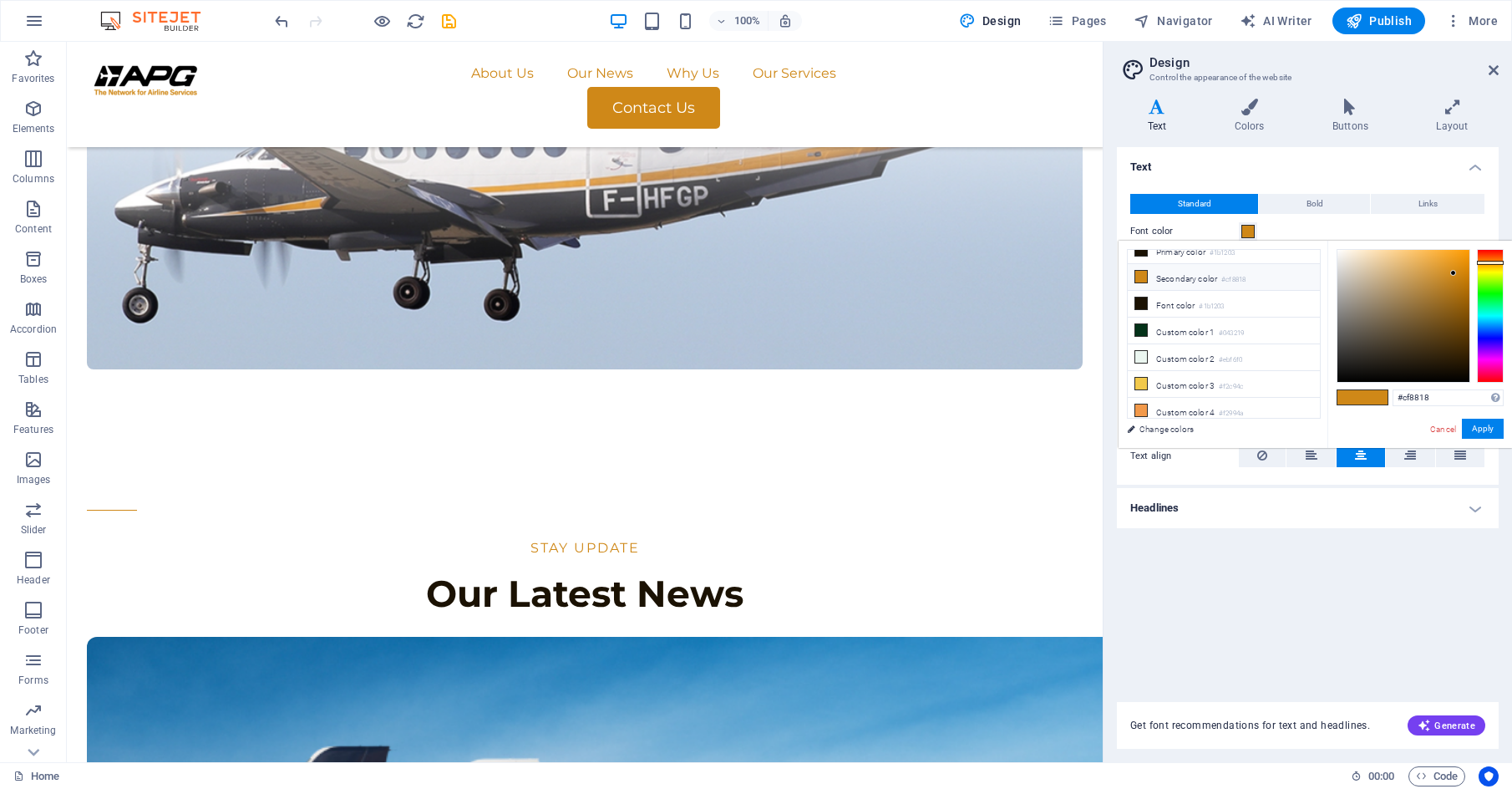
click at [761, 589] on div "Text Standard Bold Links Font color Font Montserrat Font size 16 rem px Line he…" at bounding box center [1308, 414] width 382 height 535
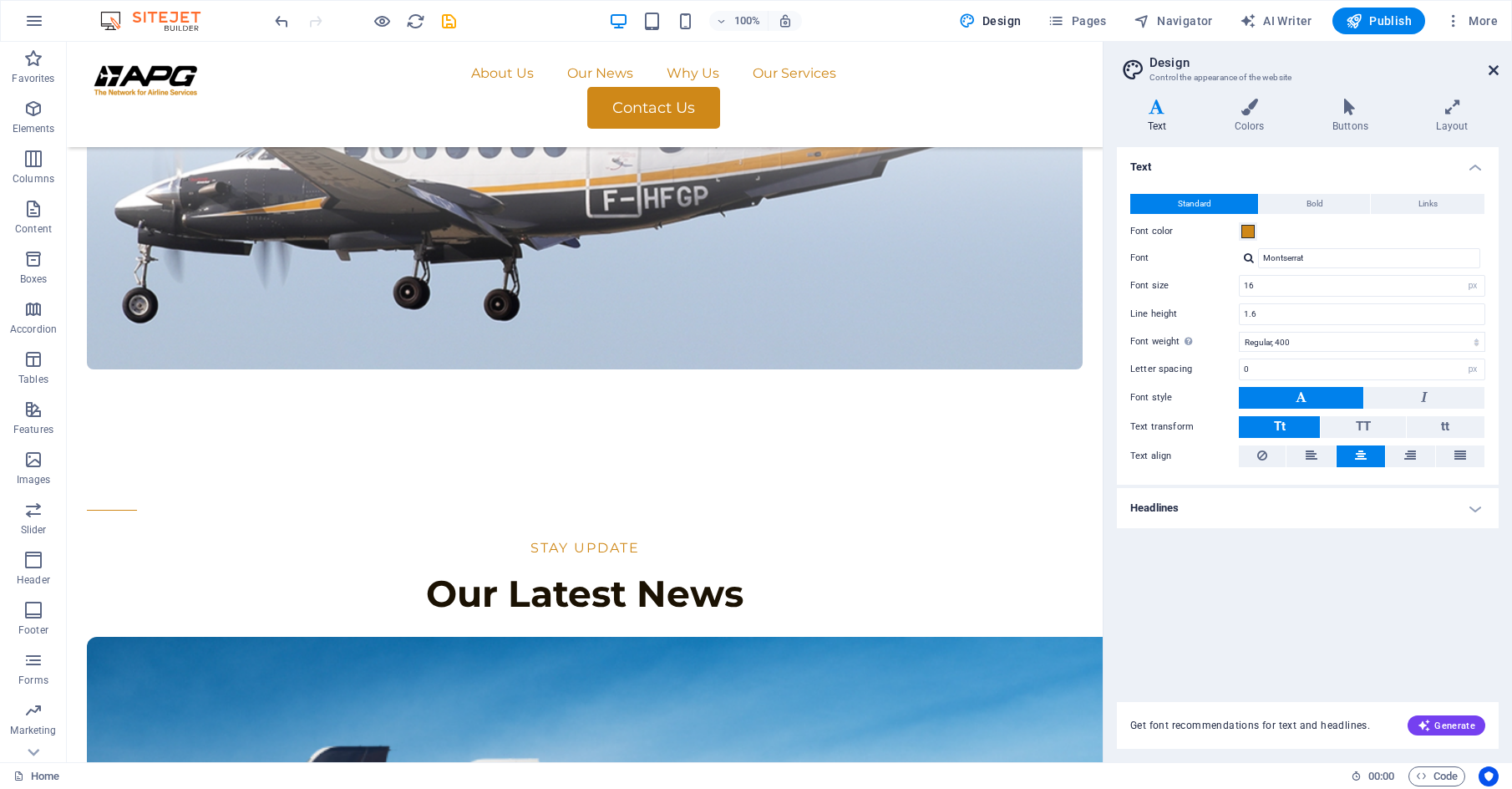
drag, startPoint x: 1491, startPoint y: 73, endPoint x: 1440, endPoint y: 109, distance: 62.4
click at [761, 73] on icon at bounding box center [1494, 69] width 10 height 13
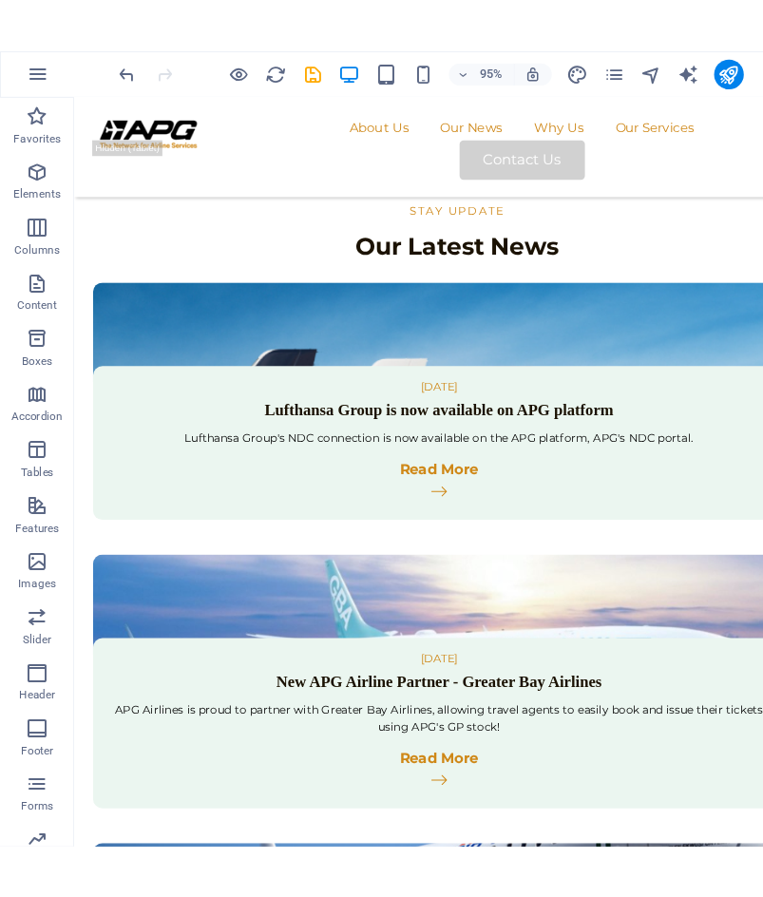
scroll to position [974, 0]
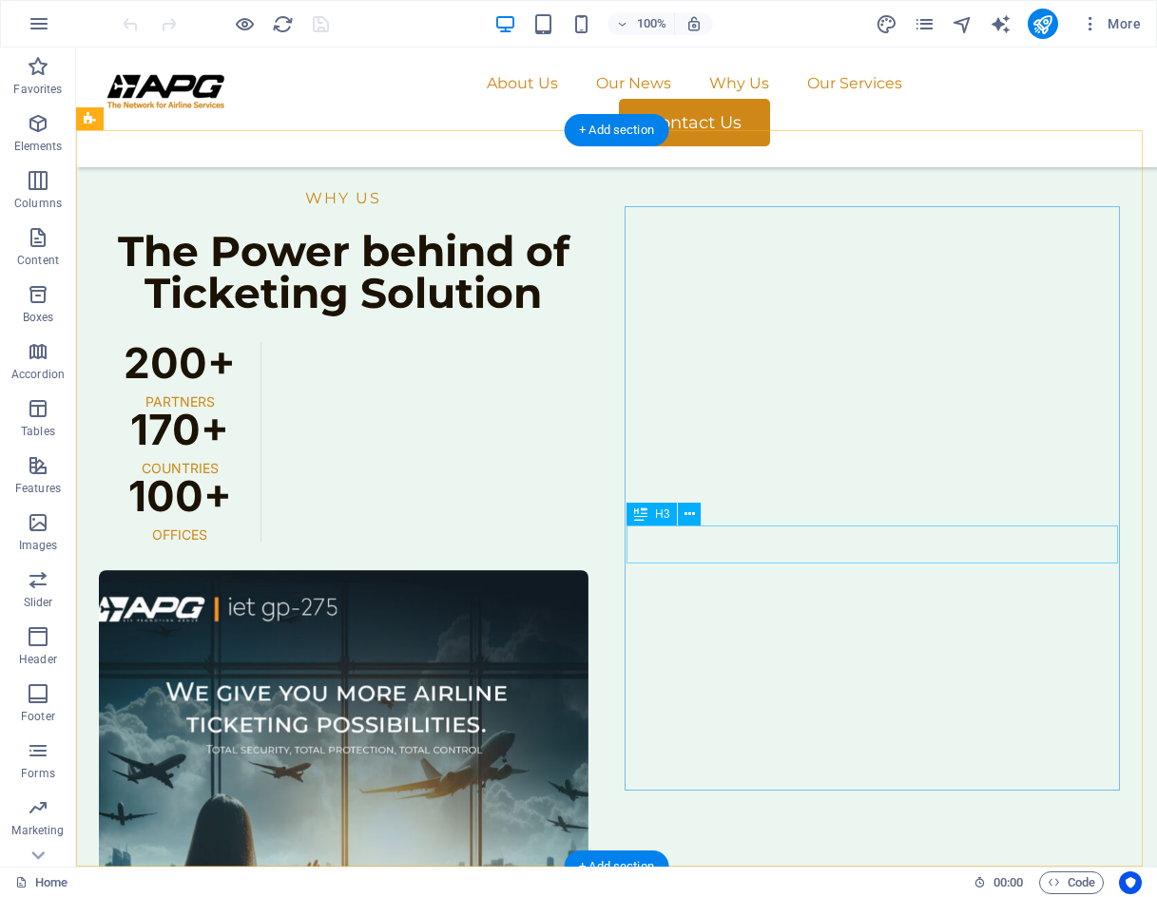
scroll to position [3041, 0]
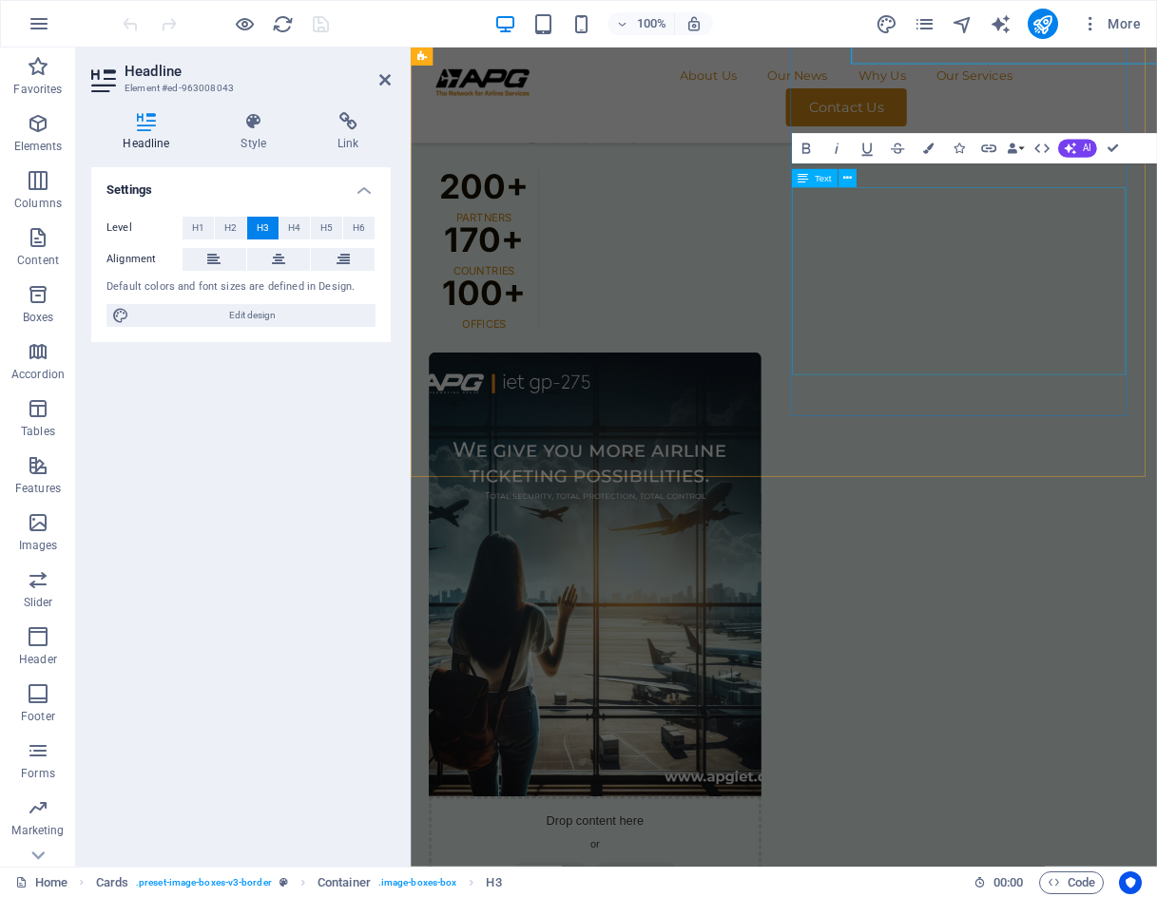
scroll to position [3252, 0]
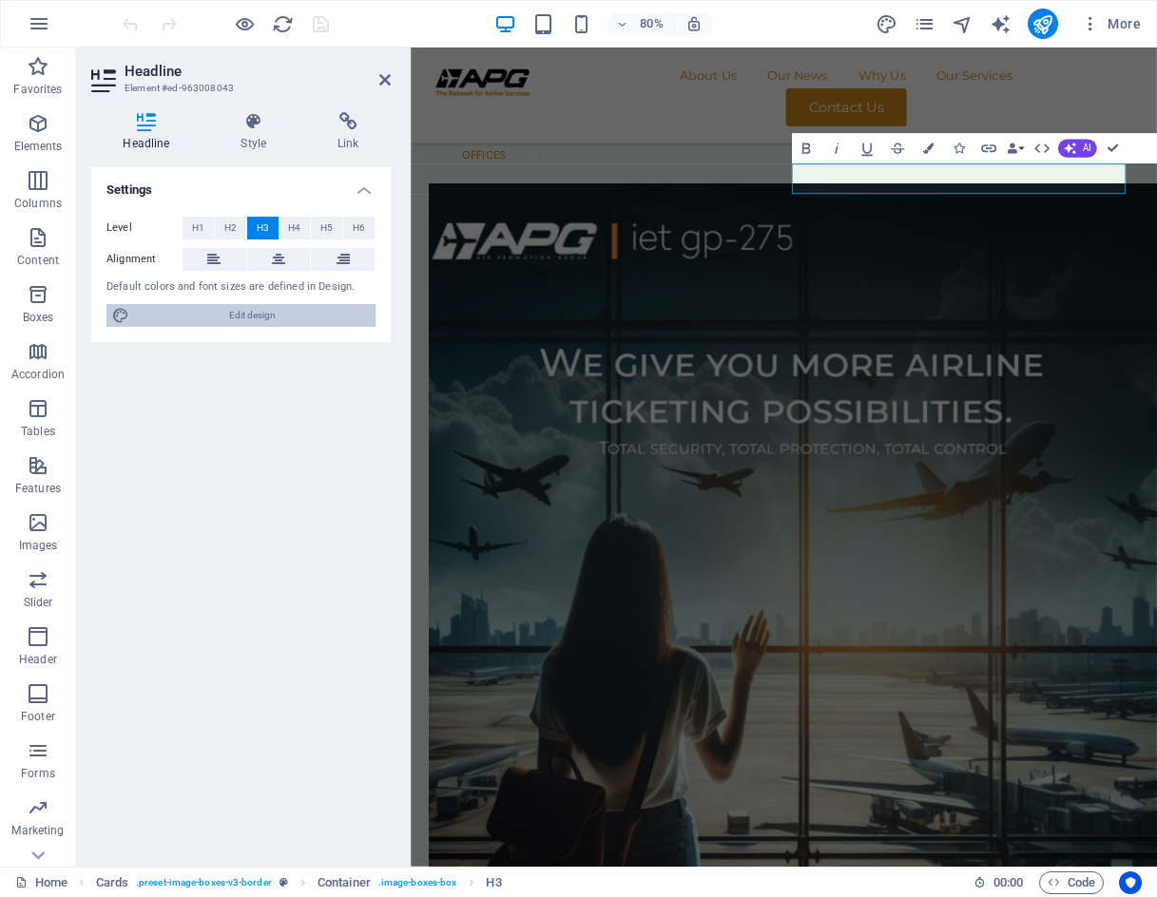
click at [188, 312] on span "Edit design" at bounding box center [252, 315] width 235 height 23
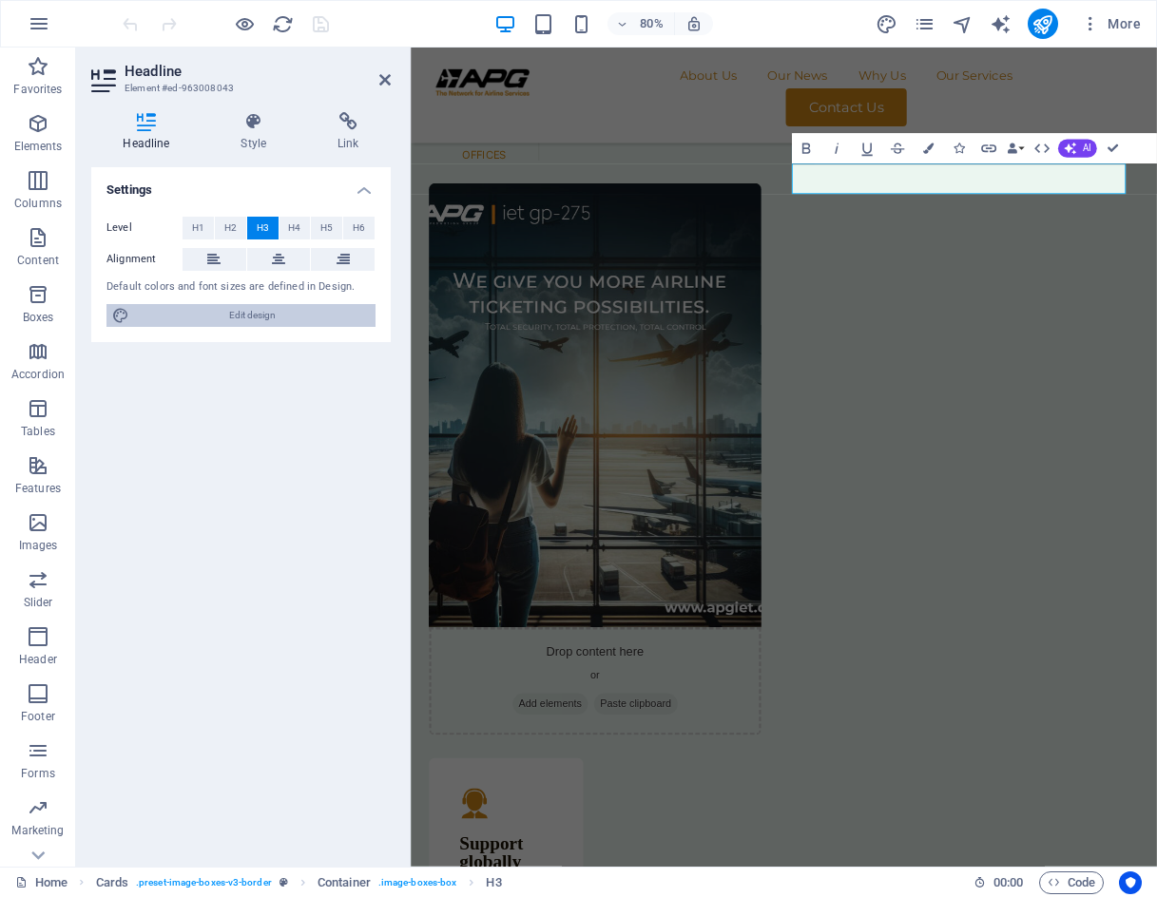
select select "px"
select select "400"
select select "px"
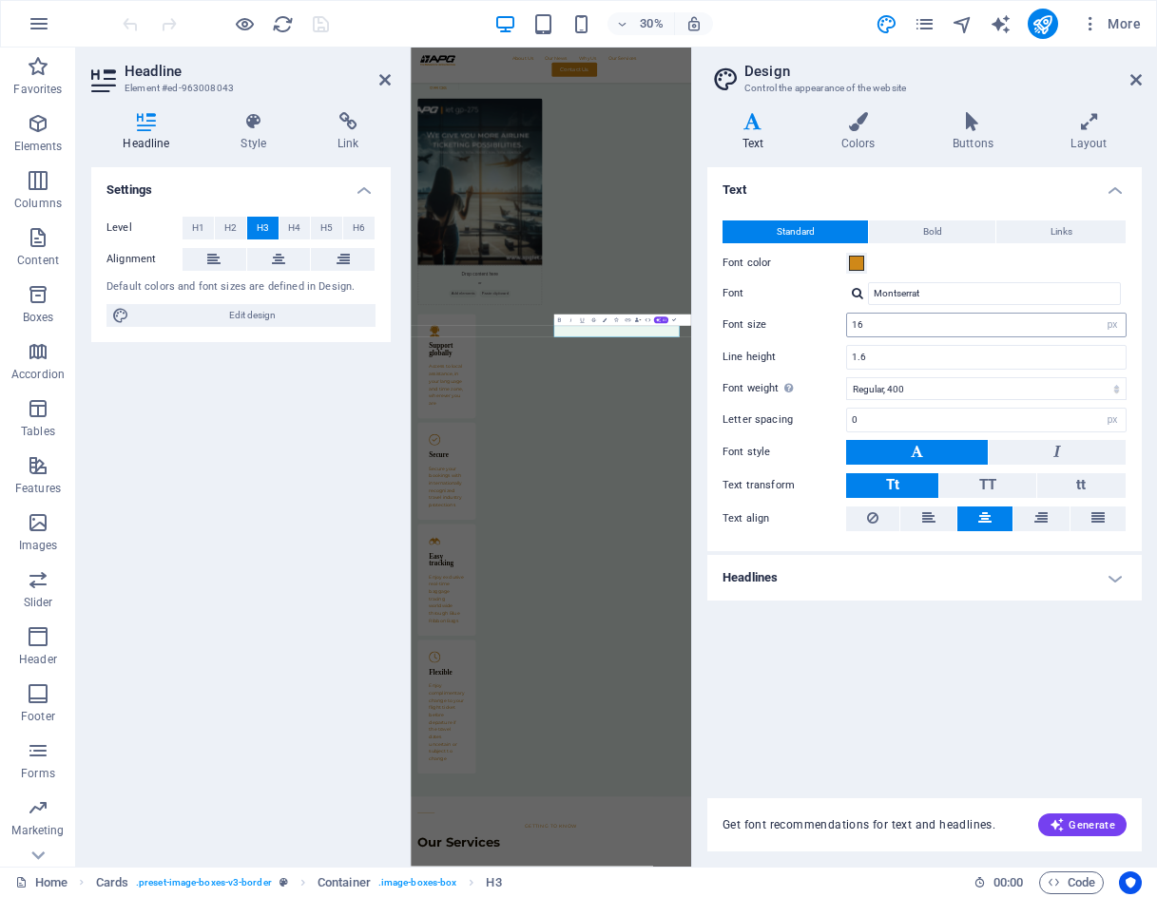
scroll to position [2470, 0]
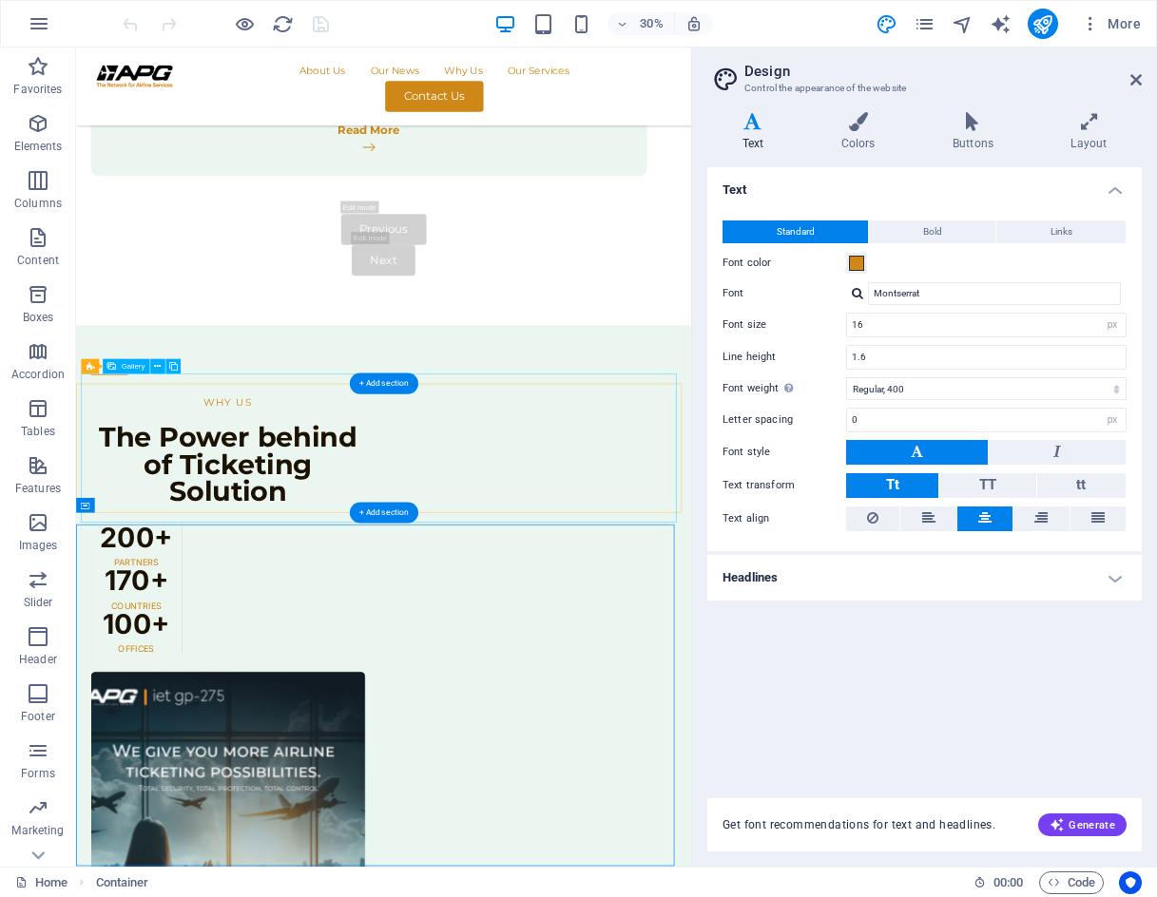
scroll to position [3252, 0]
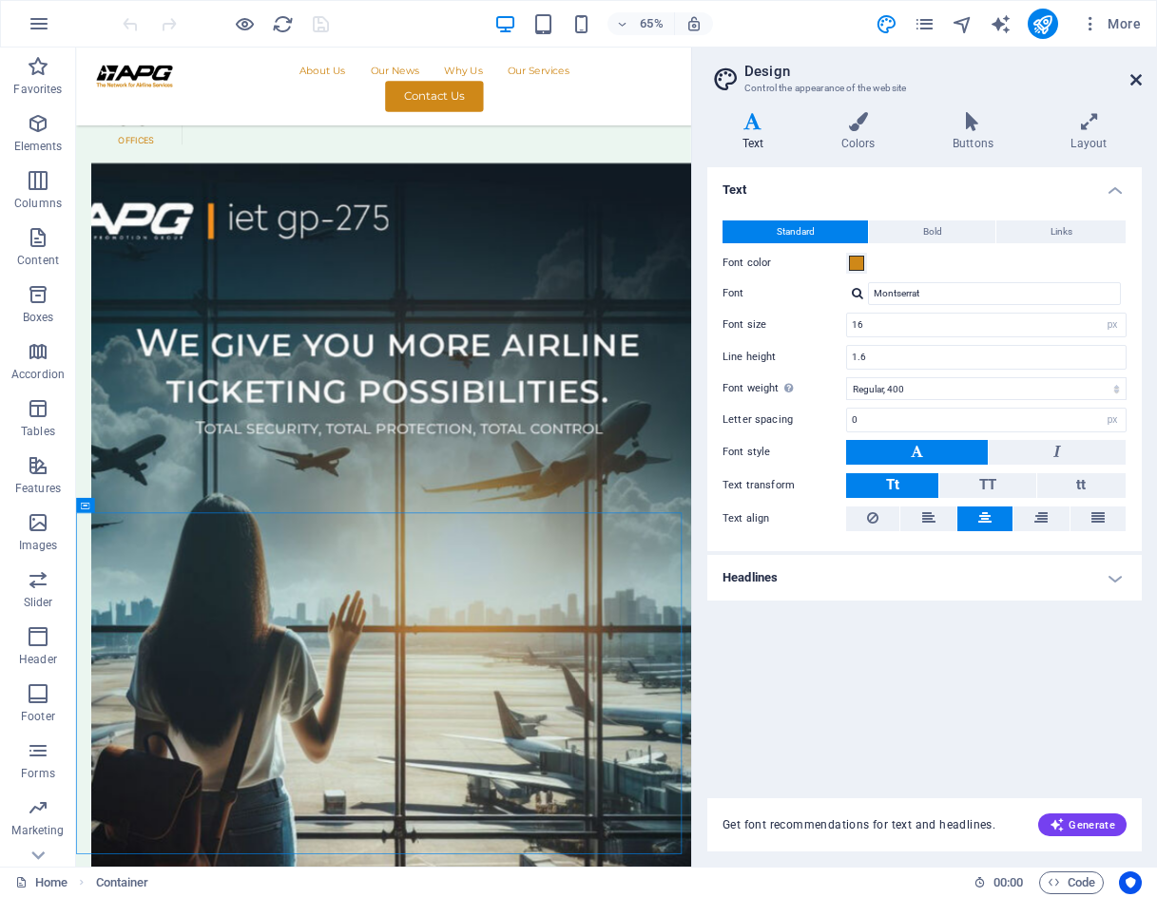
click at [1139, 74] on icon at bounding box center [1135, 79] width 11 height 15
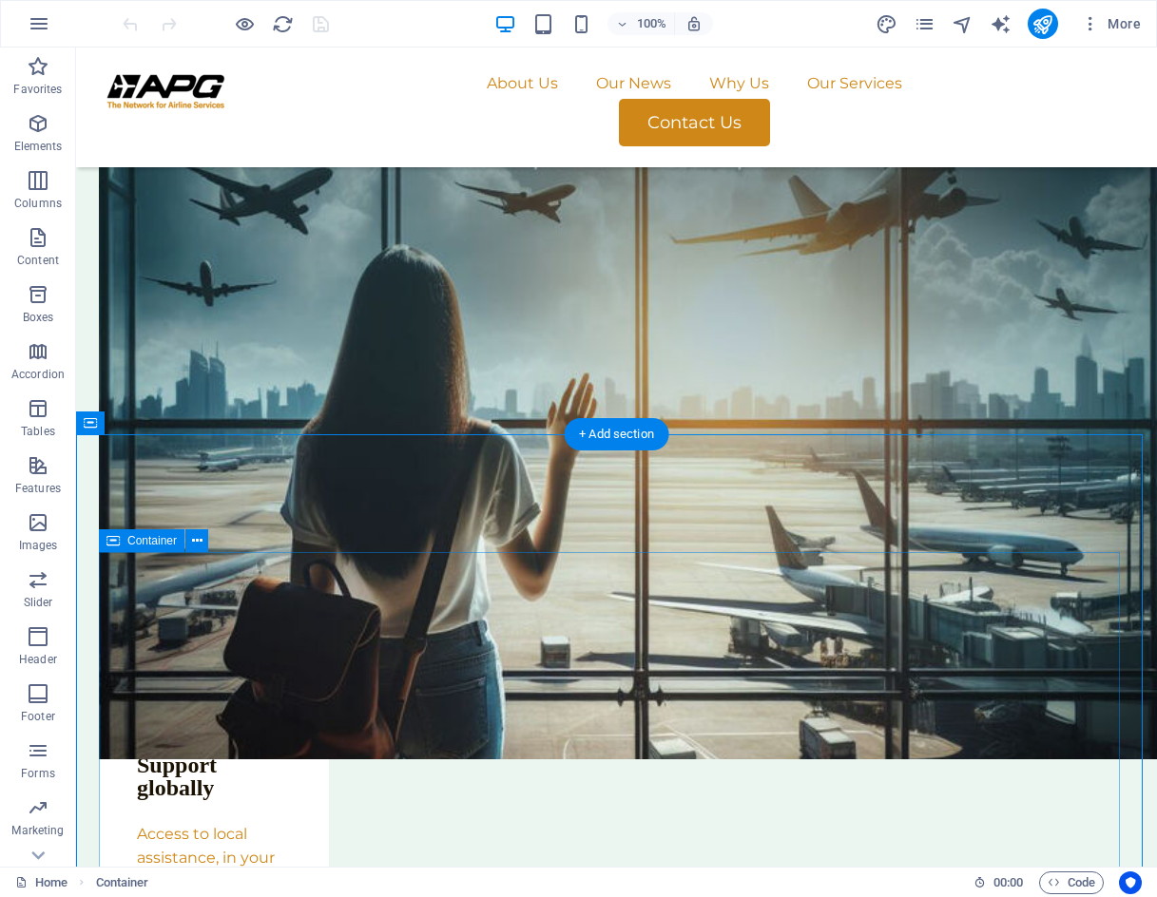
scroll to position [3706, 0]
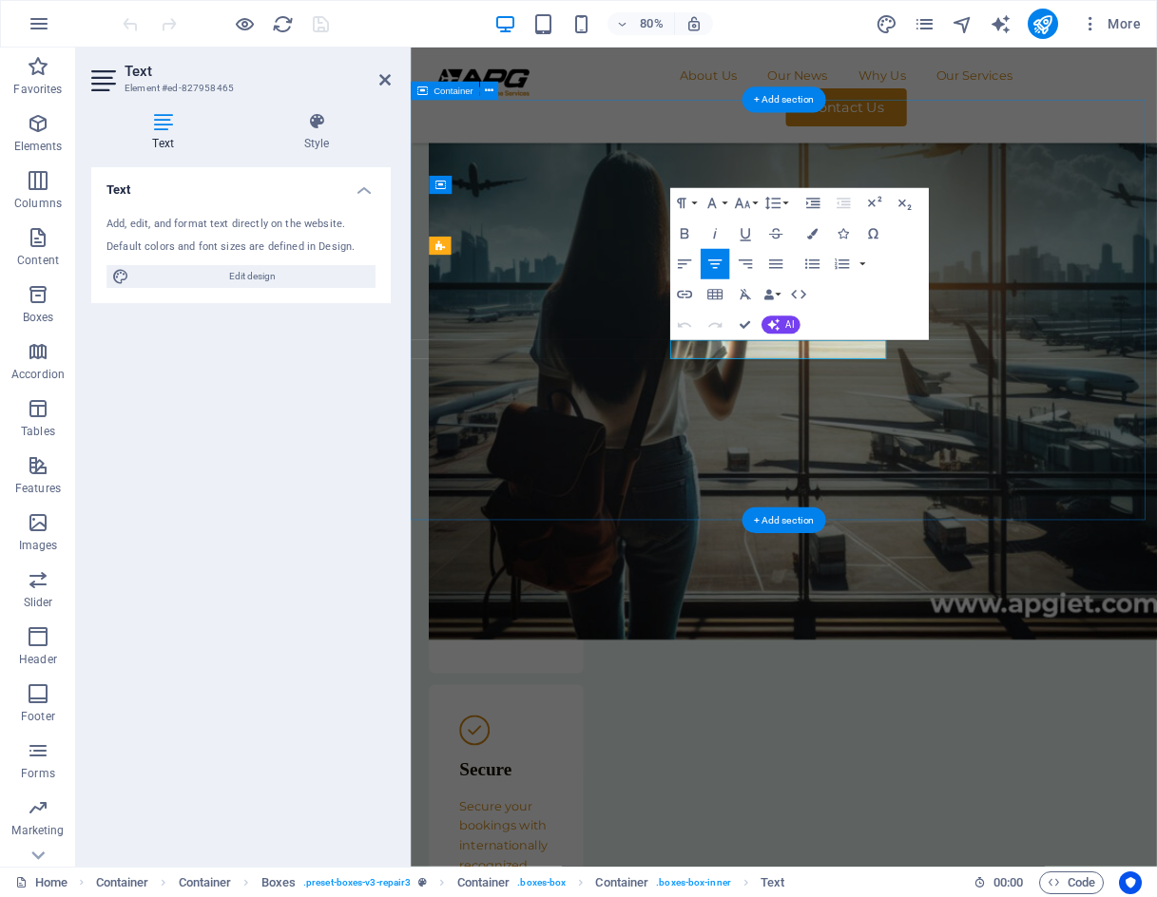
scroll to position [3919, 0]
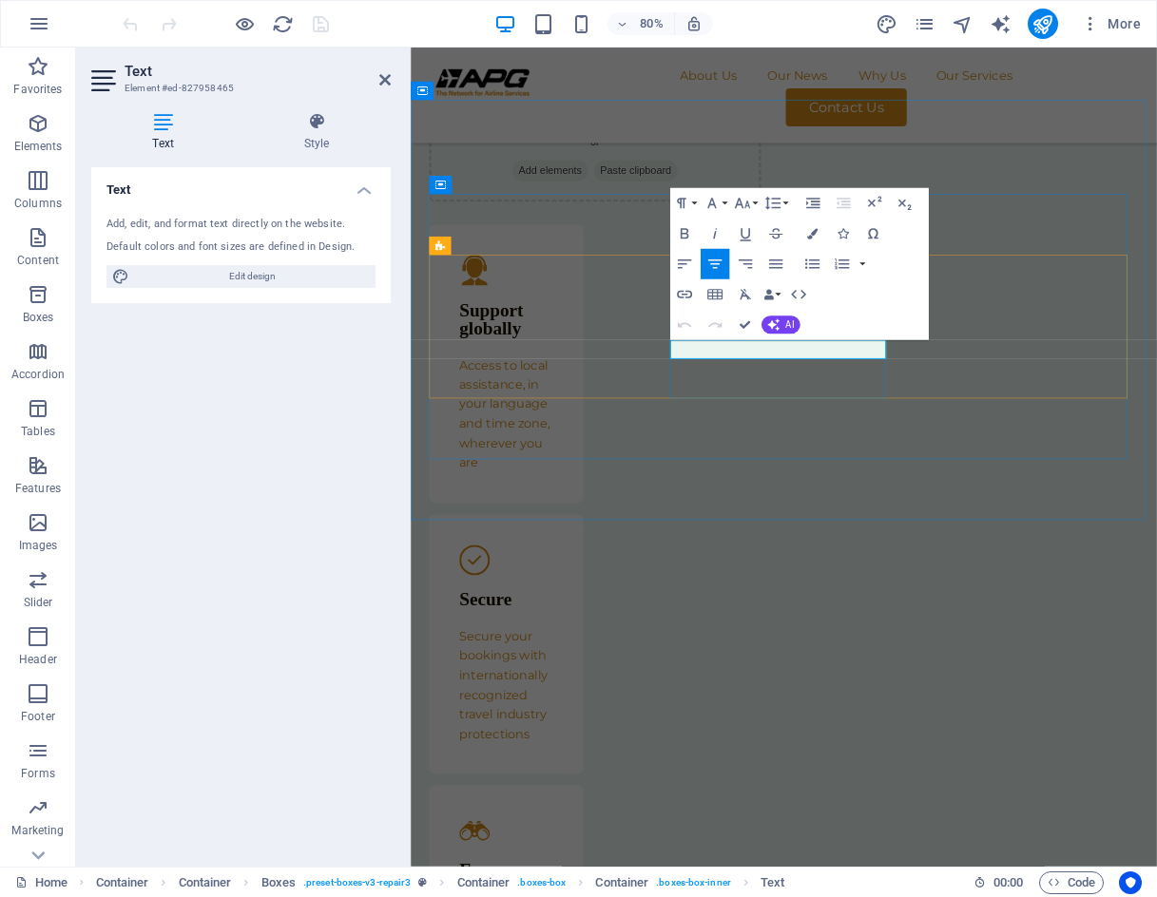
scroll to position [2470, 0]
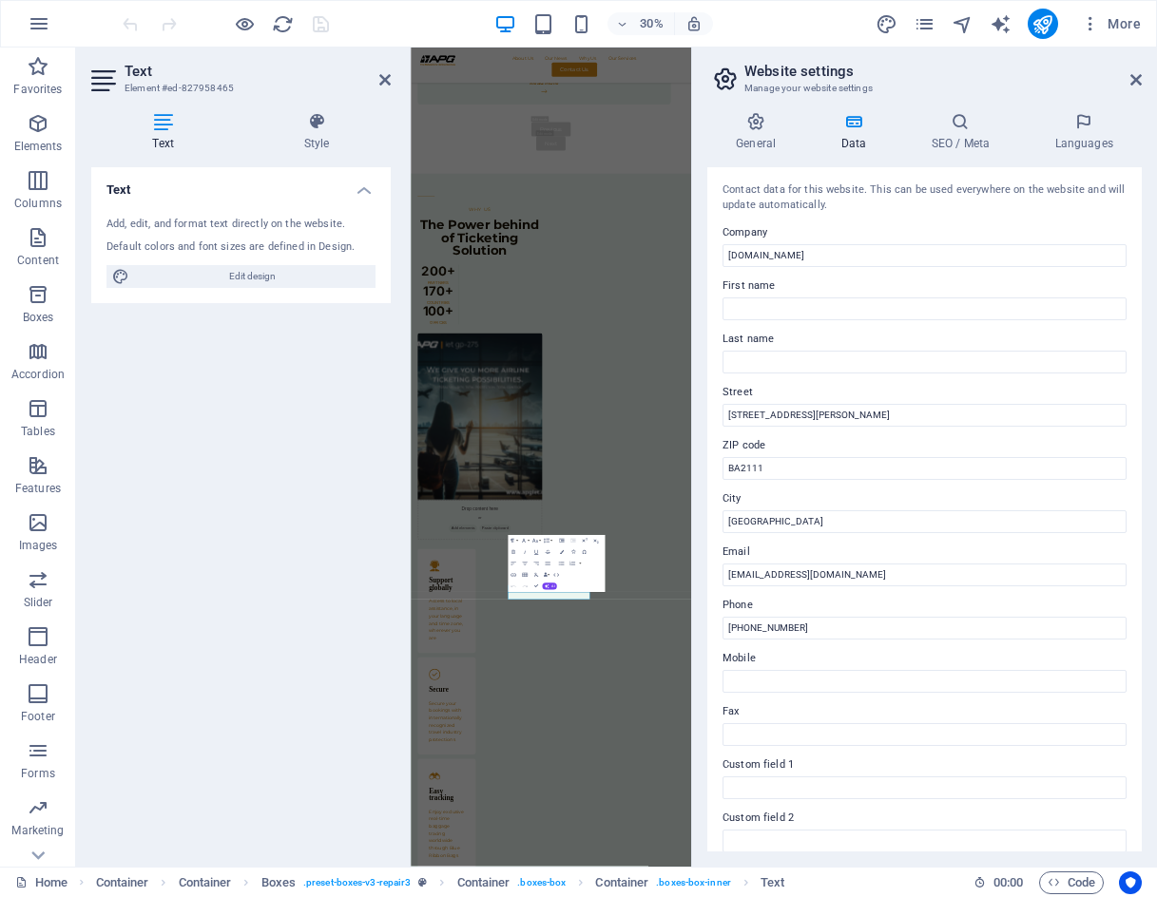
click at [583, 580] on div "Paragraph Format Normal Heading 1 Heading 2 Heading 3 Heading 4 Heading 5 Headi…" at bounding box center [556, 563] width 97 height 57
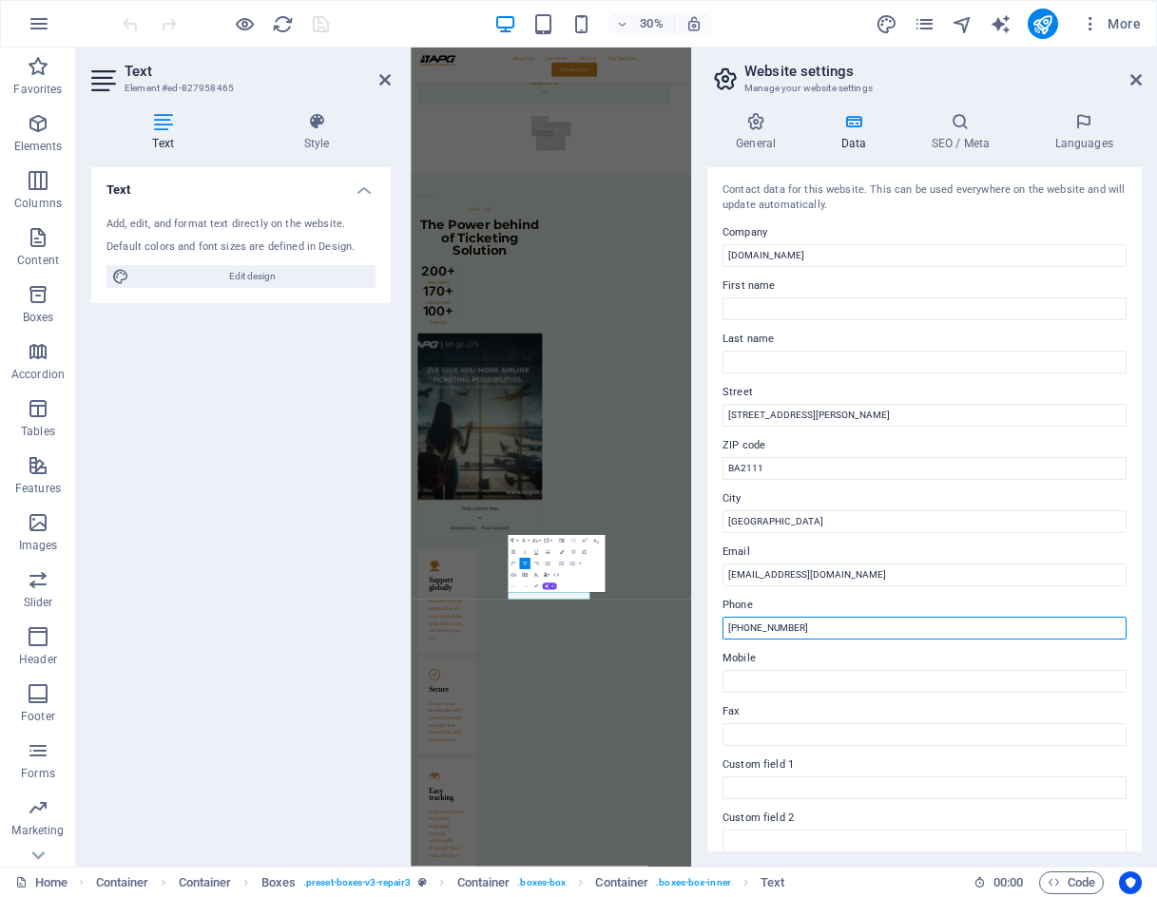
click at [811, 629] on input "[PHONE_NUMBER]" at bounding box center [924, 628] width 404 height 23
type input "[PHONE_NUMBER]"
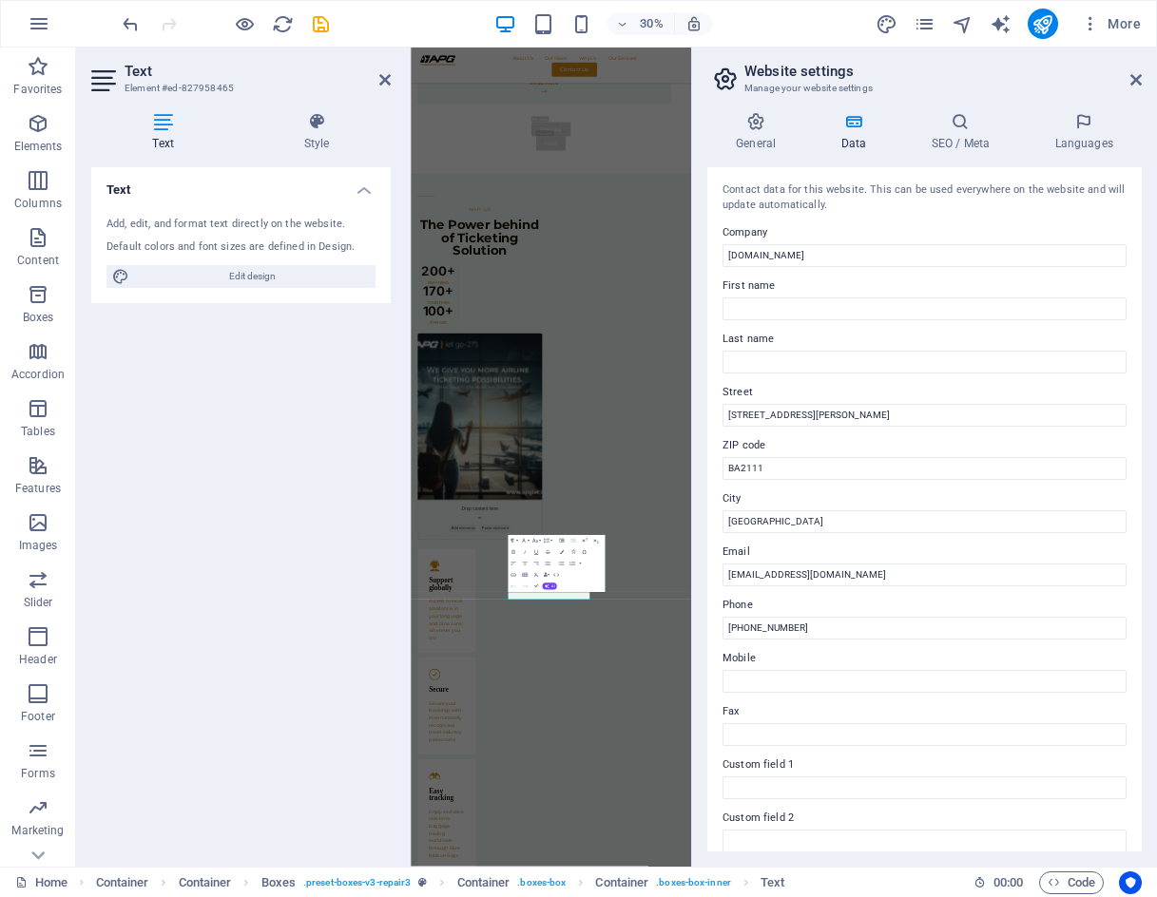
click at [871, 605] on label "Phone" at bounding box center [924, 605] width 404 height 23
click at [871, 617] on input "[PHONE_NUMBER]" at bounding box center [924, 628] width 404 height 23
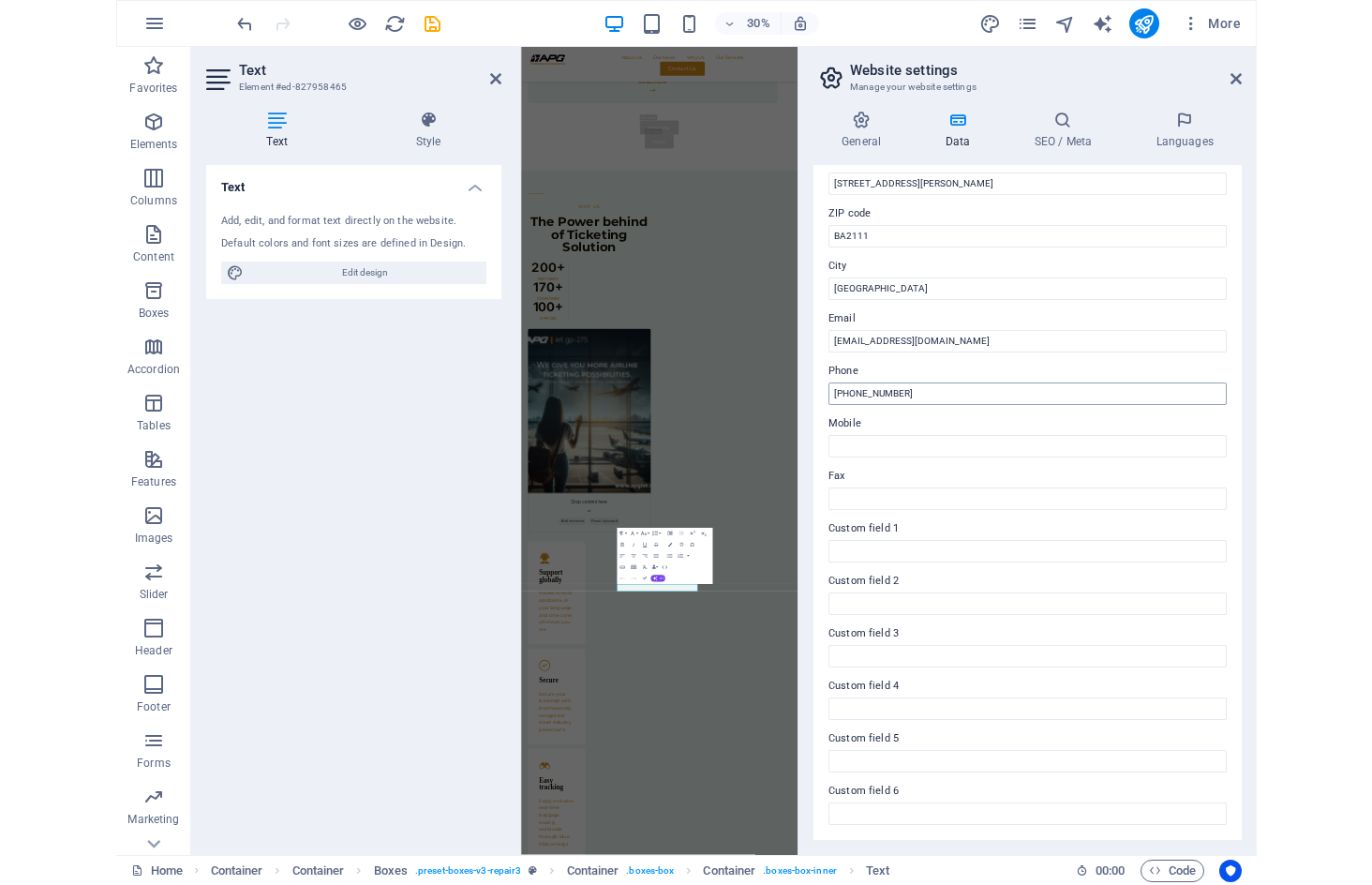
scroll to position [0, 0]
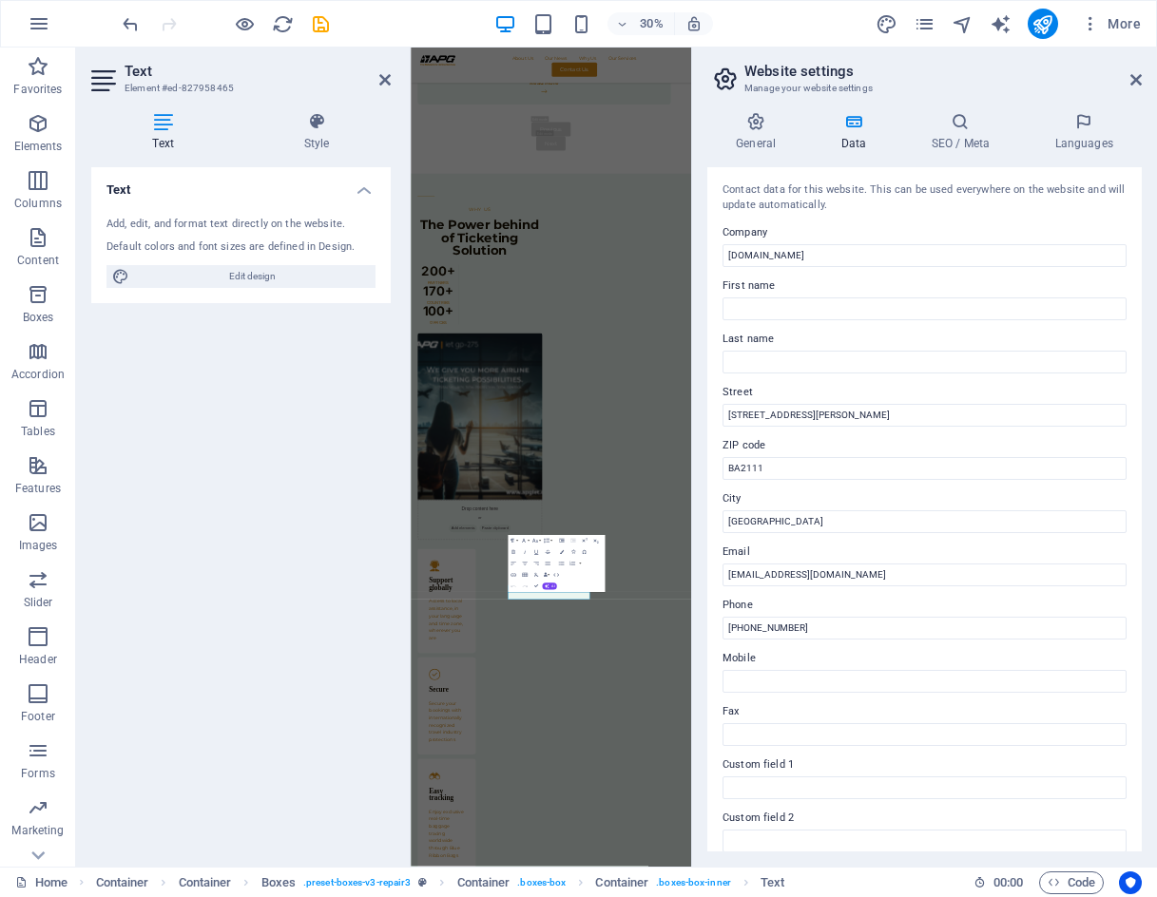
click at [820, 603] on label "Phone" at bounding box center [924, 605] width 404 height 23
click at [820, 617] on input "[PHONE_NUMBER]" at bounding box center [924, 628] width 404 height 23
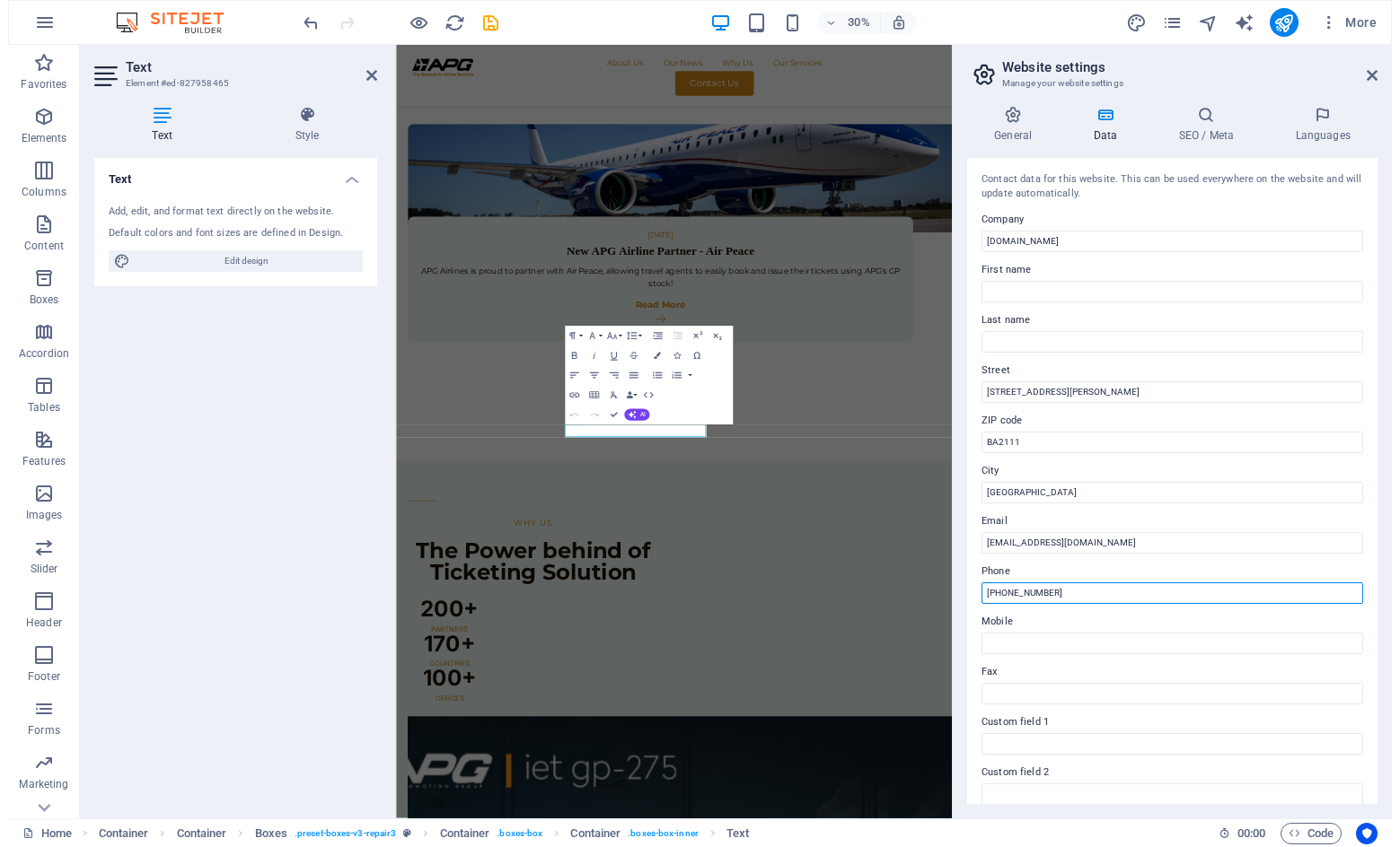
scroll to position [3355, 0]
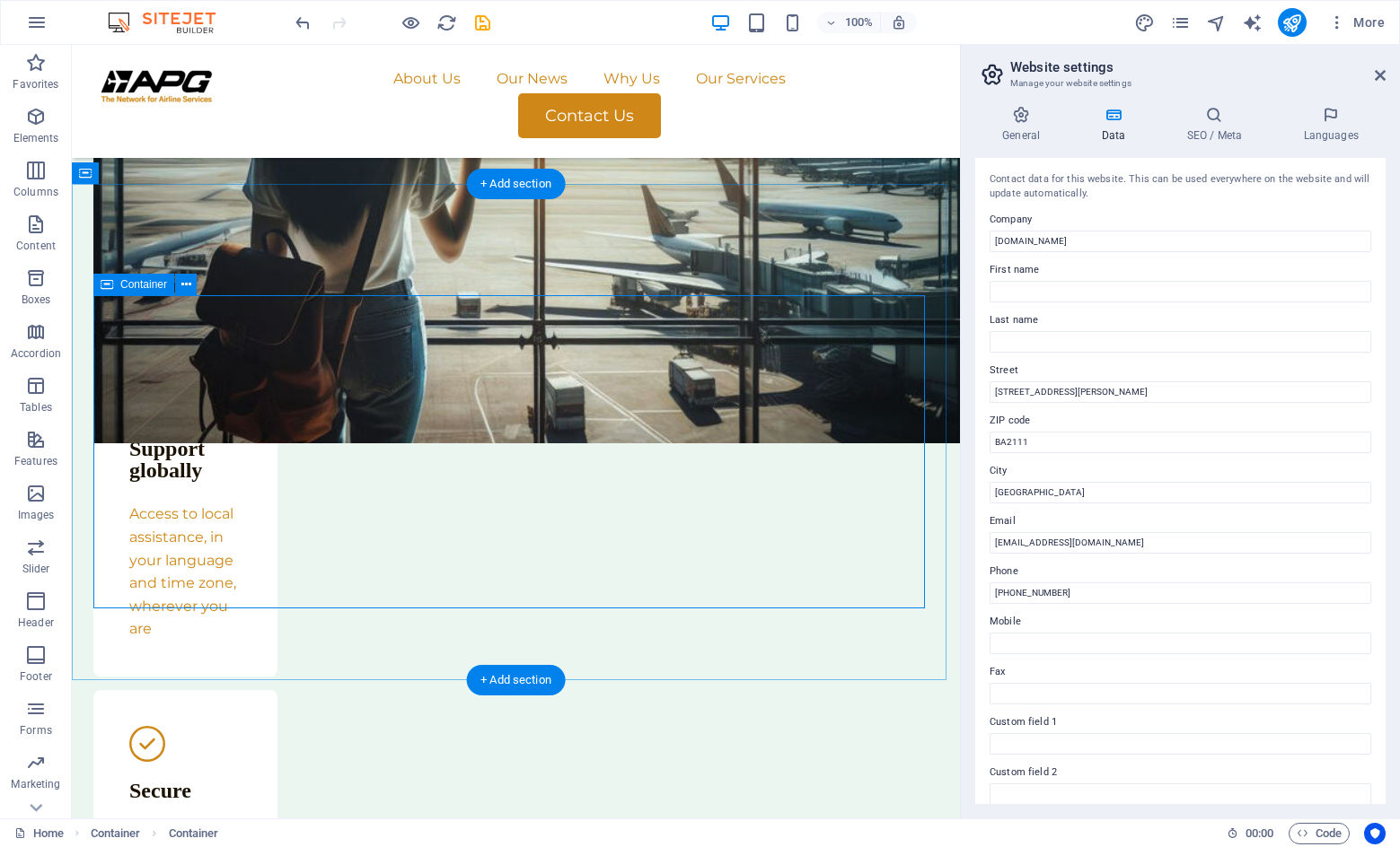
scroll to position [3627, 0]
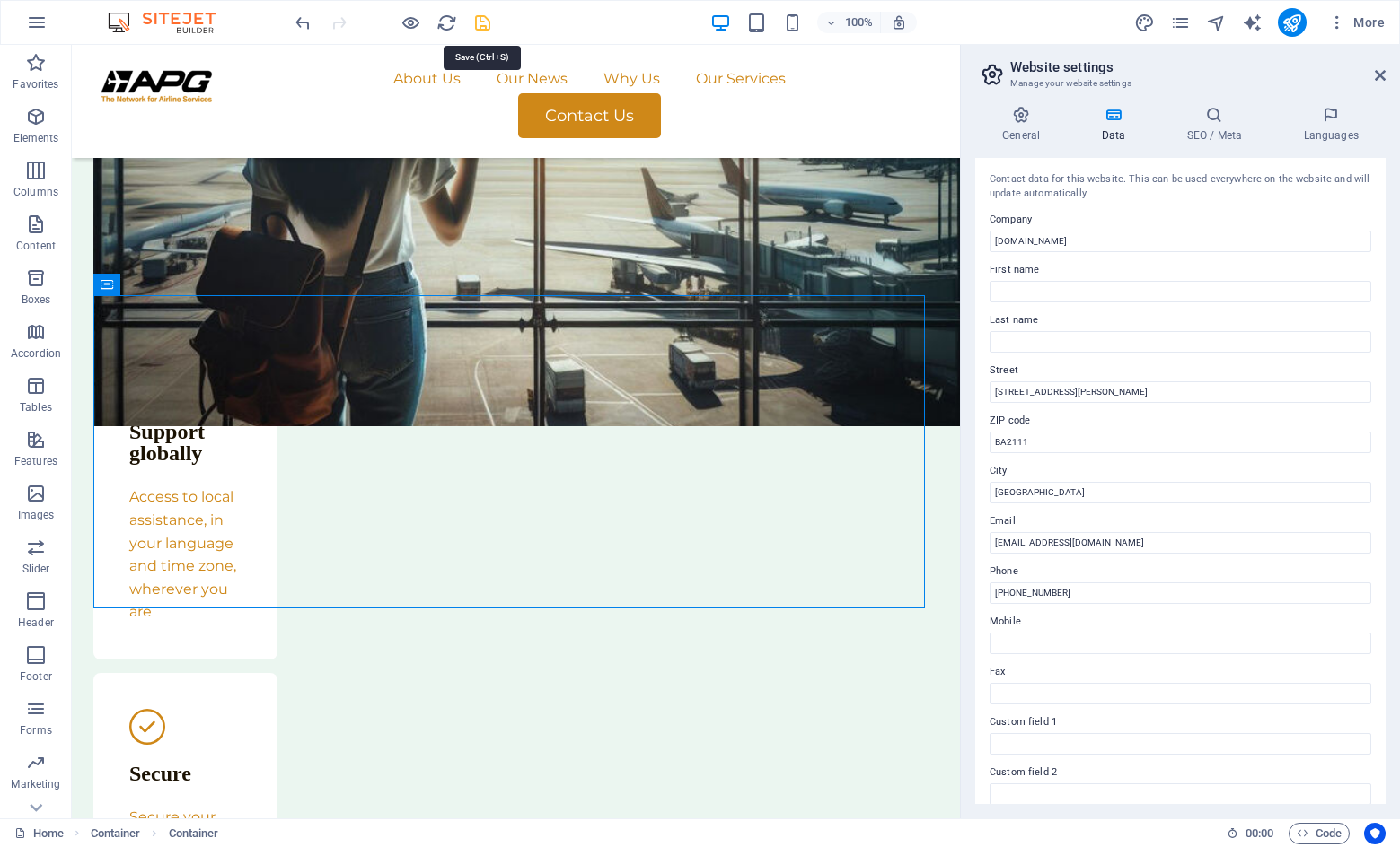
click at [483, 20] on icon "save" at bounding box center [483, 23] width 21 height 21
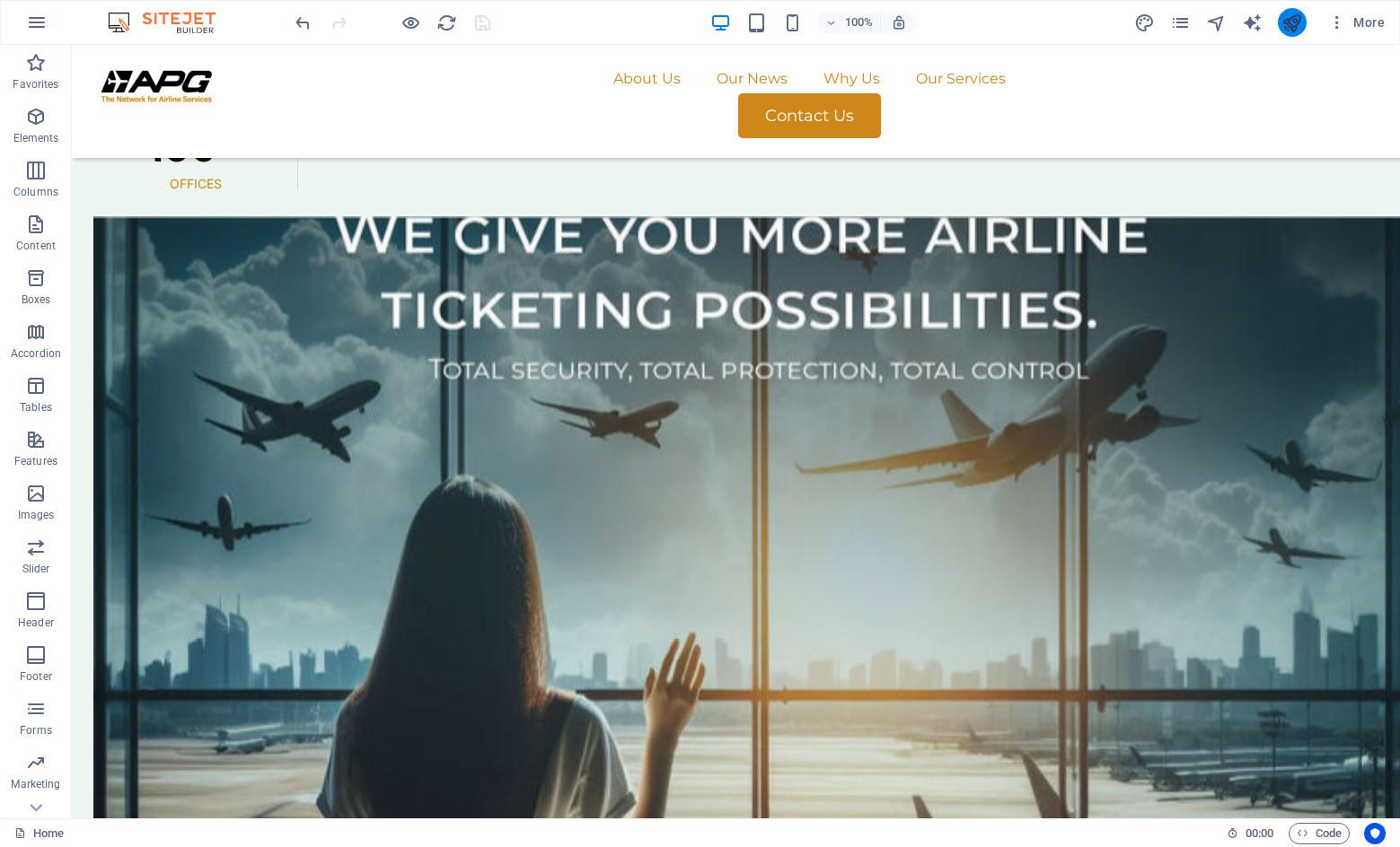
click at [1092, 18] on icon "publish" at bounding box center [1291, 23] width 21 height 21
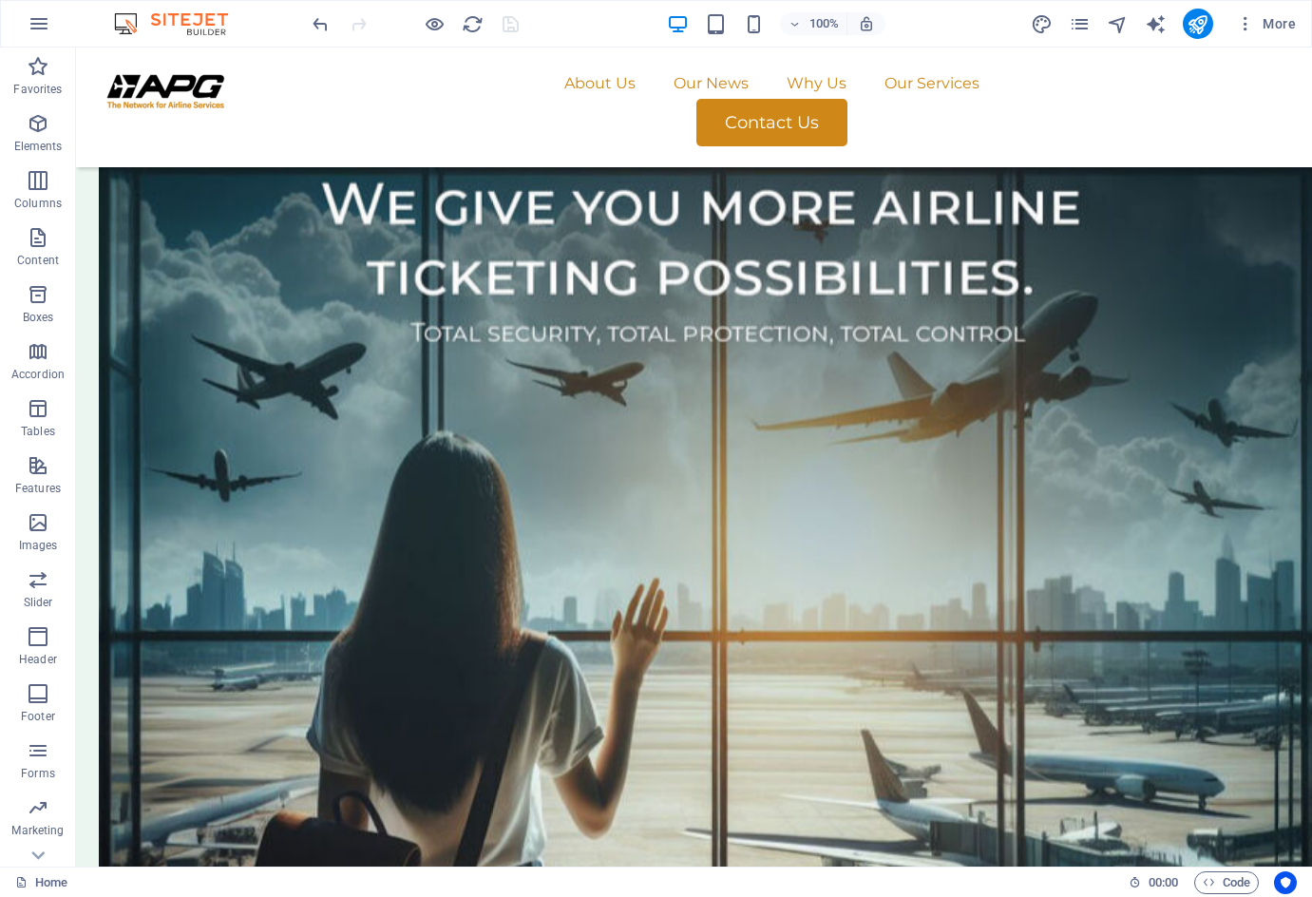
scroll to position [3625, 0]
